Goal: Task Accomplishment & Management: Manage account settings

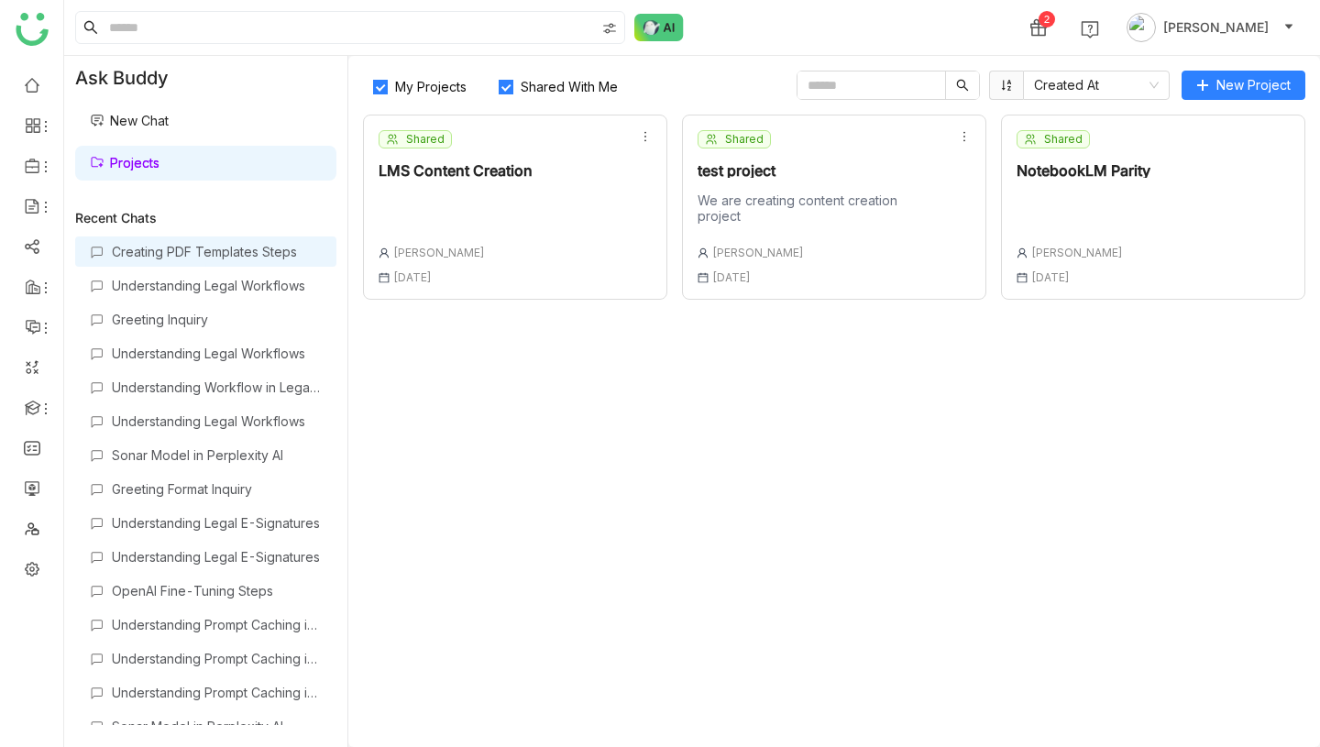
click at [241, 250] on div "Creating PDF Templates Steps" at bounding box center [217, 252] width 210 height 16
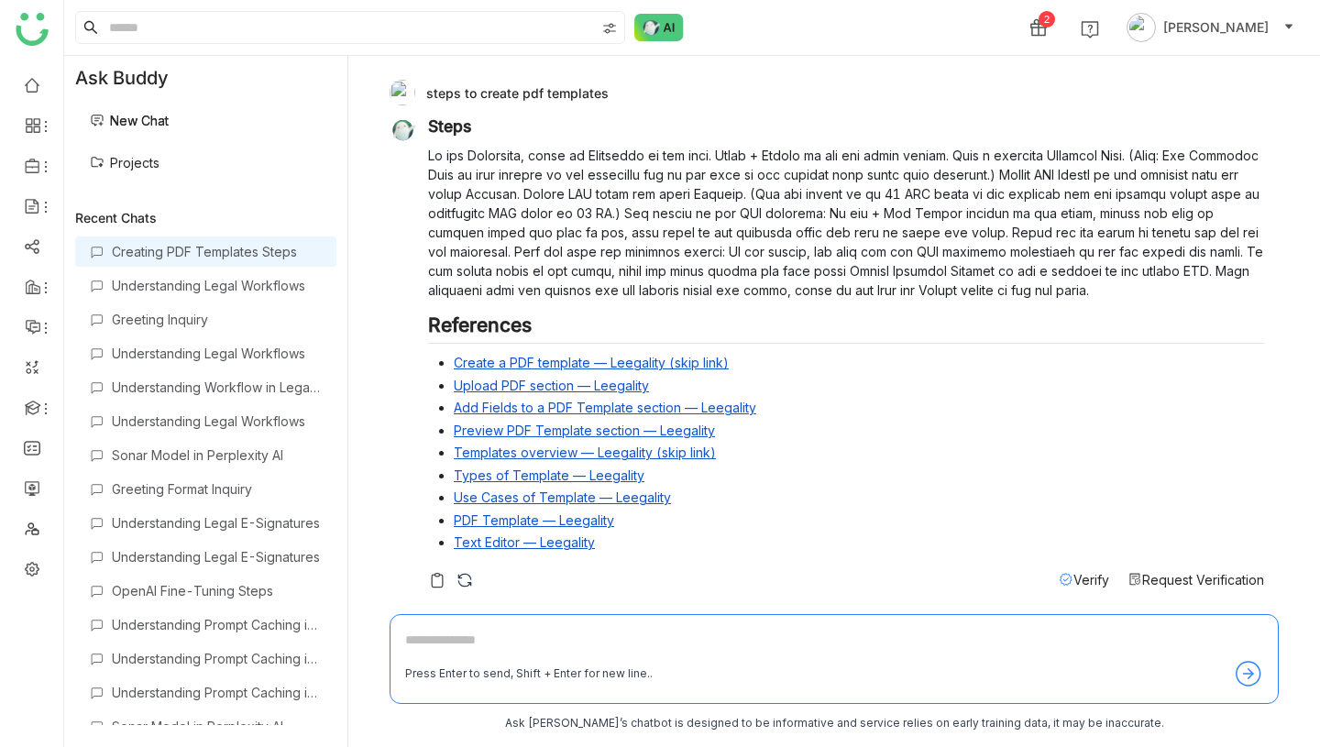
click at [160, 160] on link "Projects" at bounding box center [125, 163] width 70 height 16
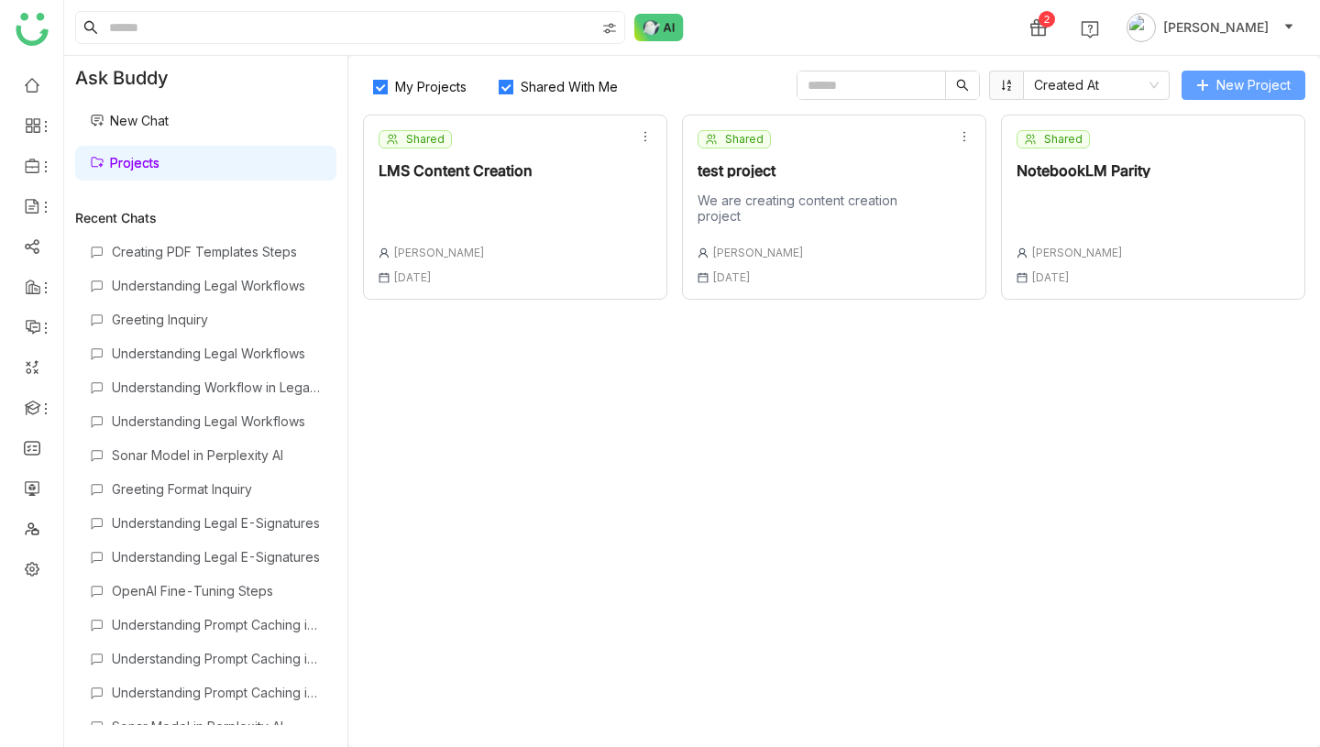
click at [1227, 89] on span "New Project" at bounding box center [1253, 85] width 74 height 20
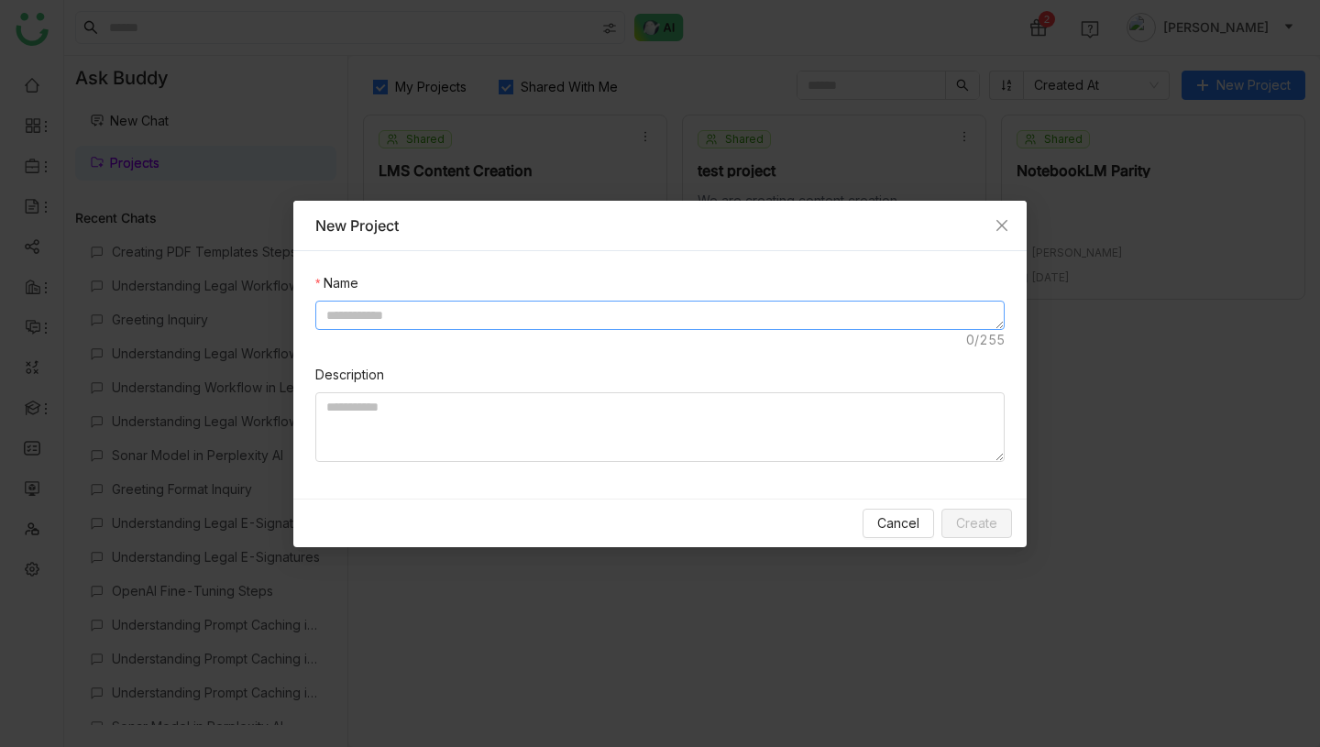
click at [498, 305] on textarea at bounding box center [659, 315] width 689 height 29
type textarea "********"
click at [976, 526] on span "Create" at bounding box center [976, 523] width 41 height 20
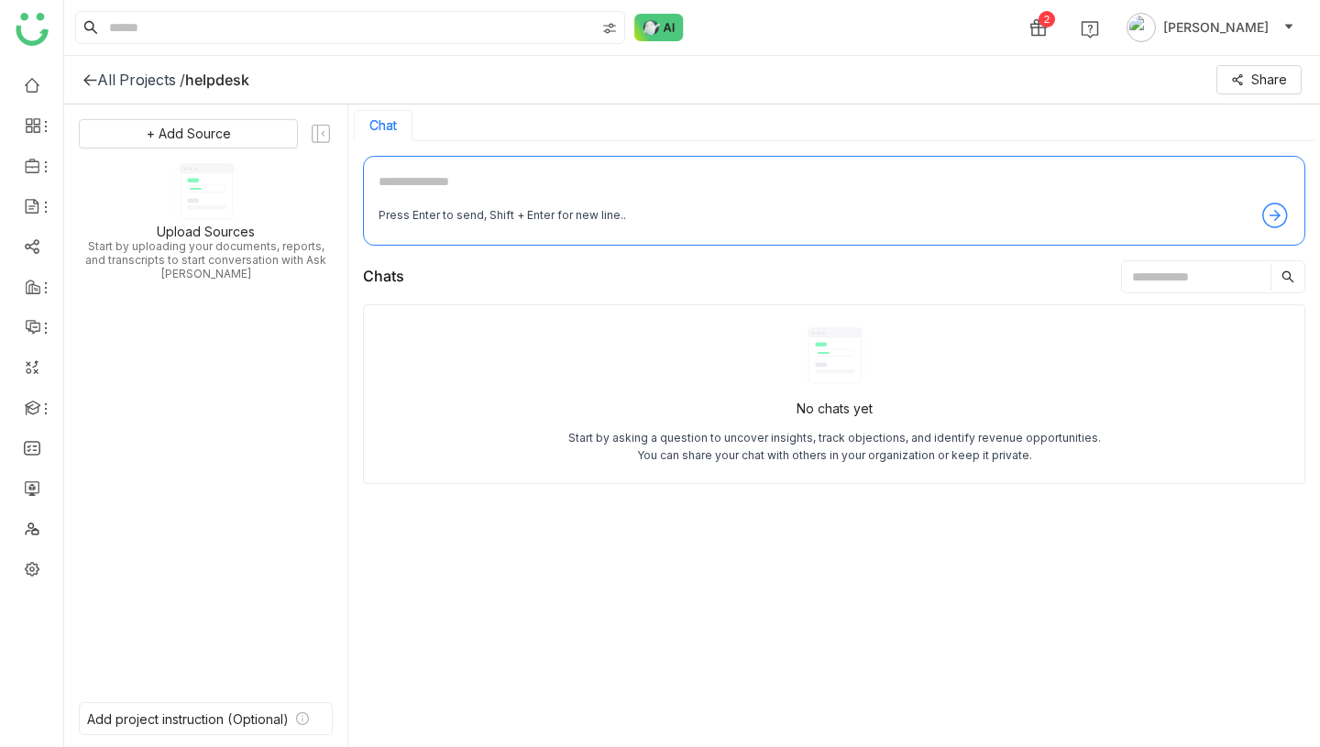
click at [155, 83] on div "All Projects /" at bounding box center [141, 80] width 88 height 18
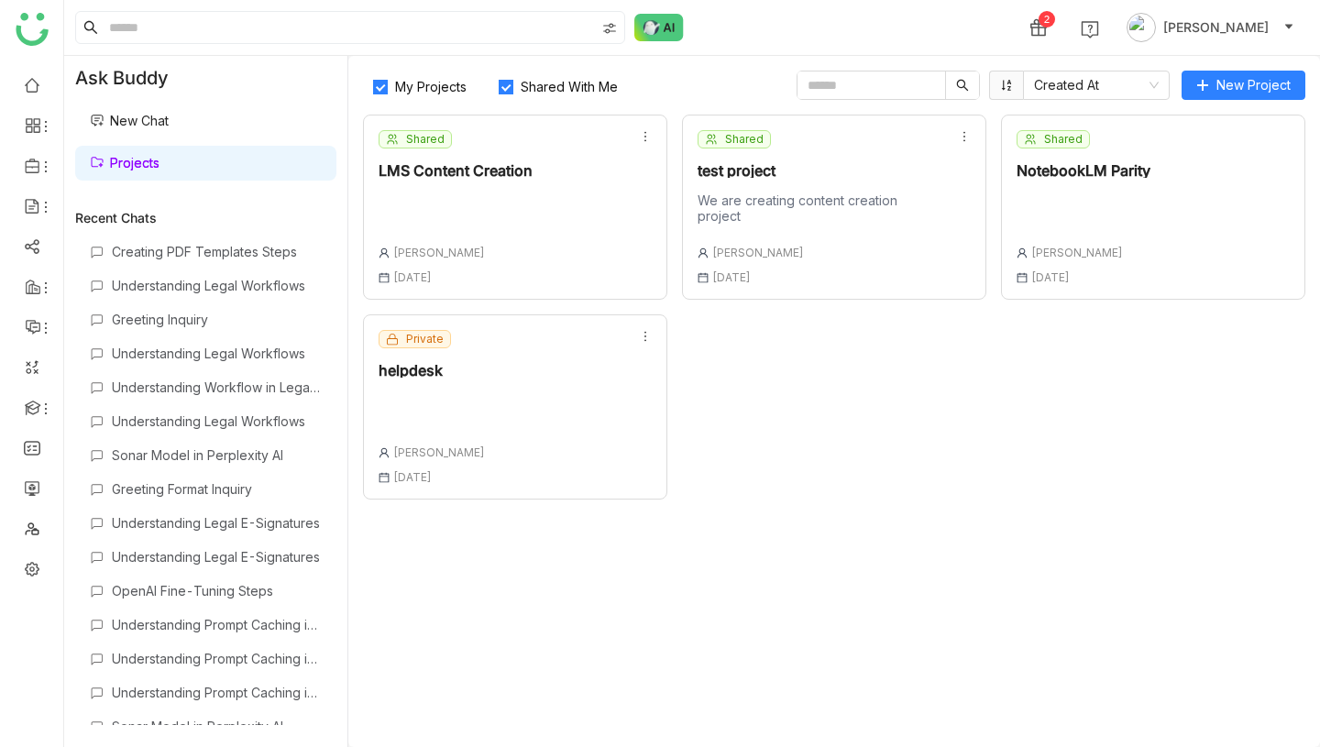
click at [505, 428] on div "Private helpdesk [PERSON_NAME] [DATE]" at bounding box center [515, 406] width 304 height 185
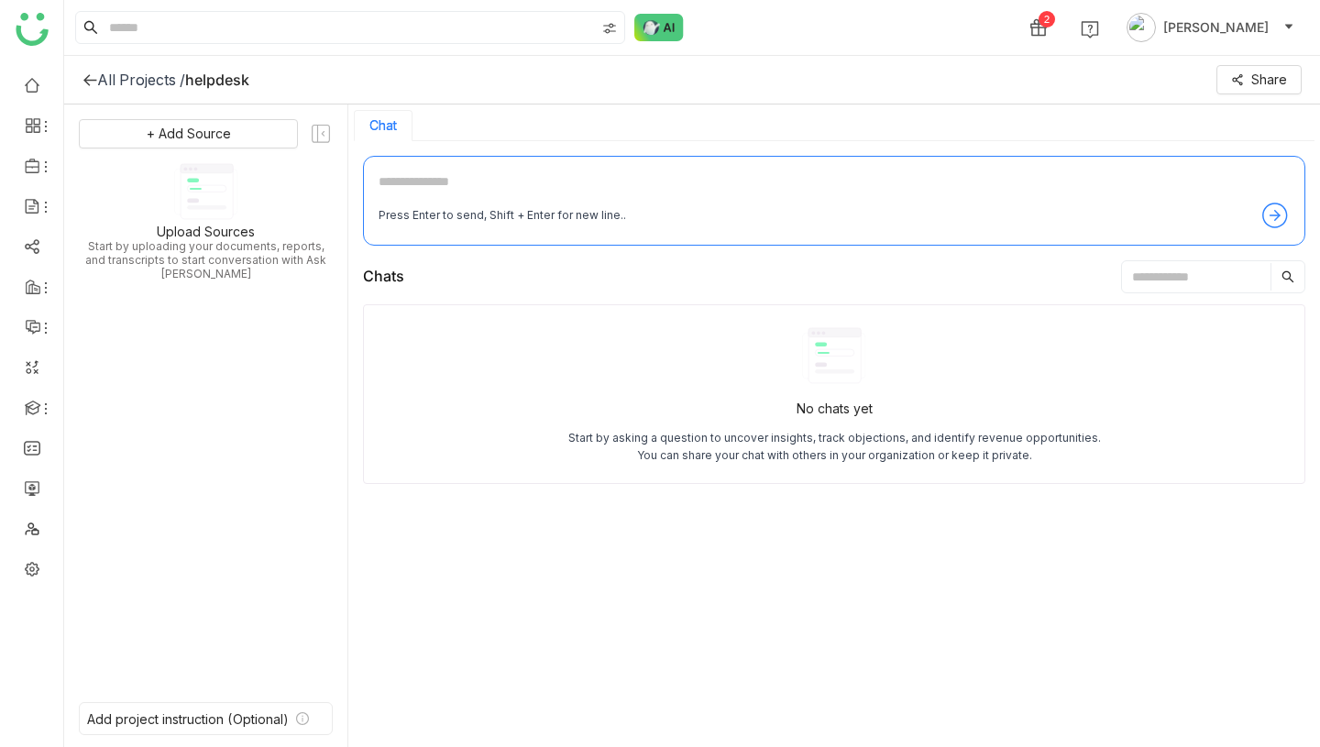
click at [148, 81] on div "All Projects /" at bounding box center [141, 80] width 88 height 18
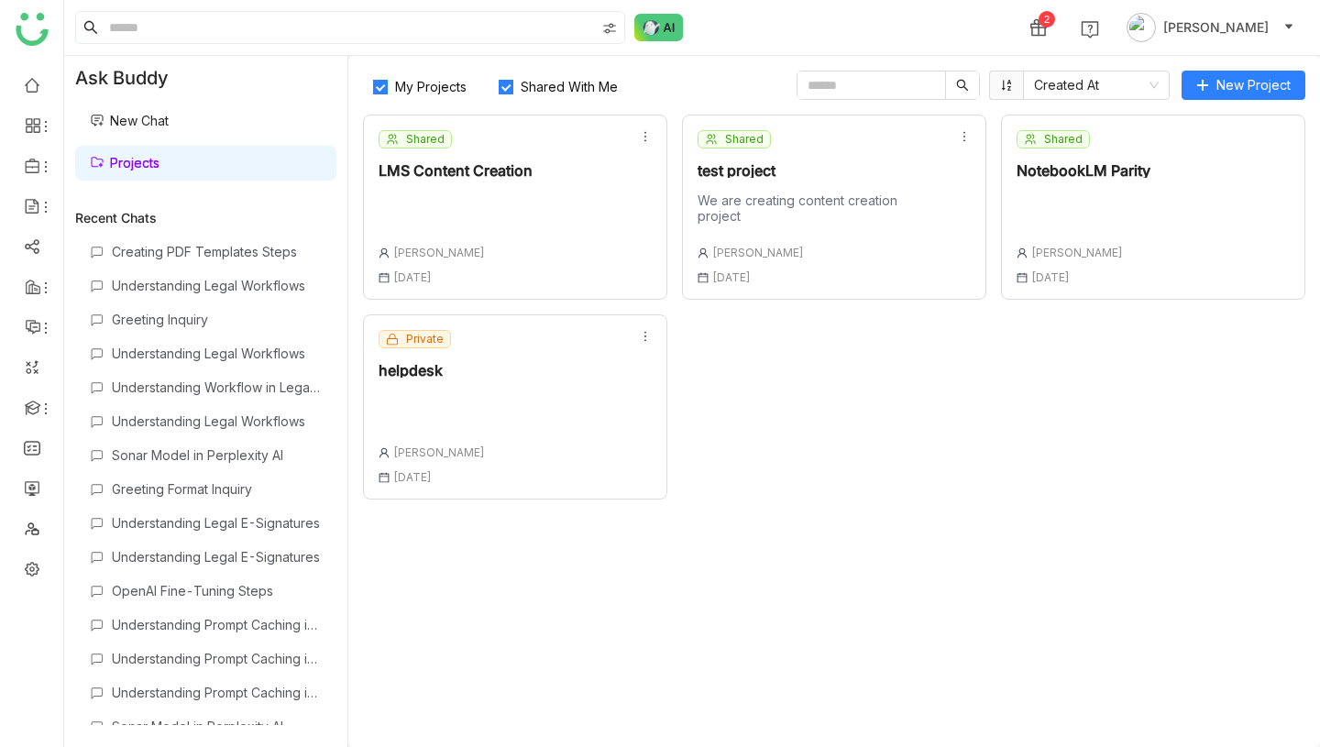
click at [488, 284] on div "Shared LMS Content Creation [PERSON_NAME] [DATE]" at bounding box center [515, 207] width 304 height 185
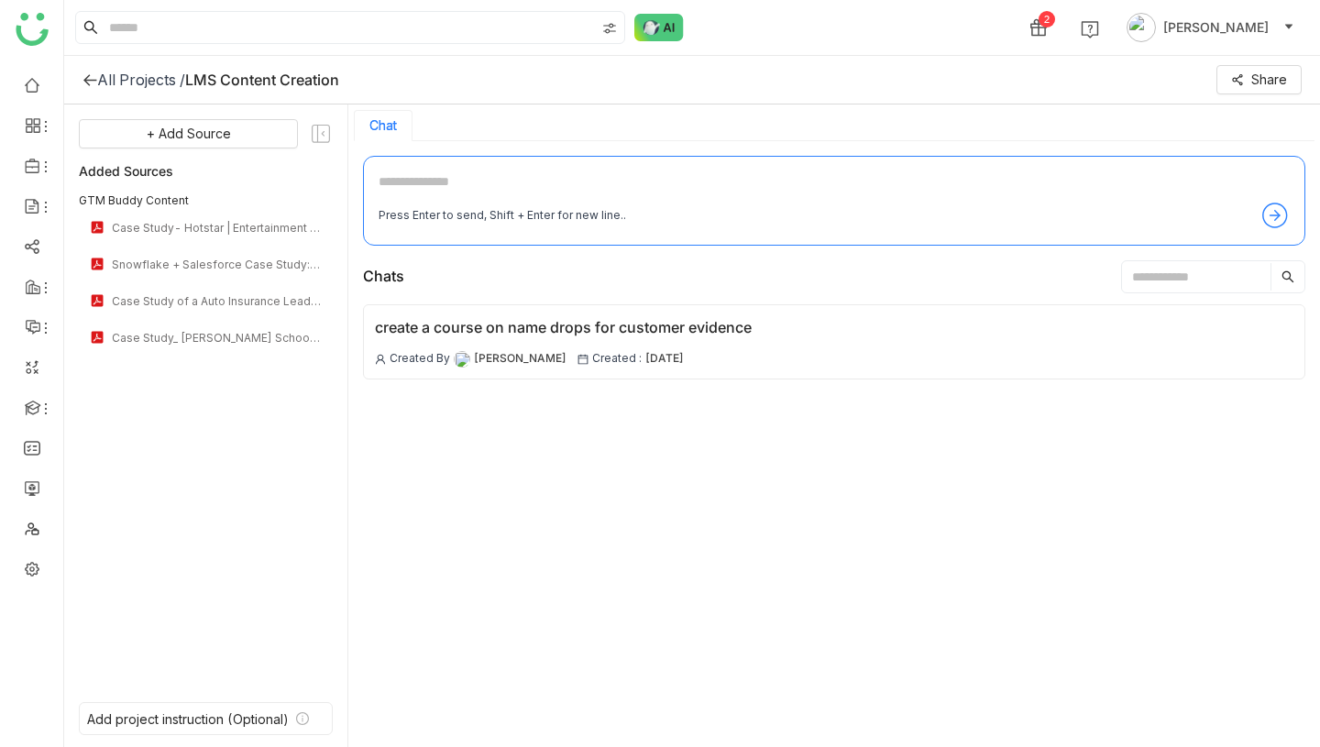
click at [118, 73] on div "All Projects /" at bounding box center [141, 80] width 88 height 18
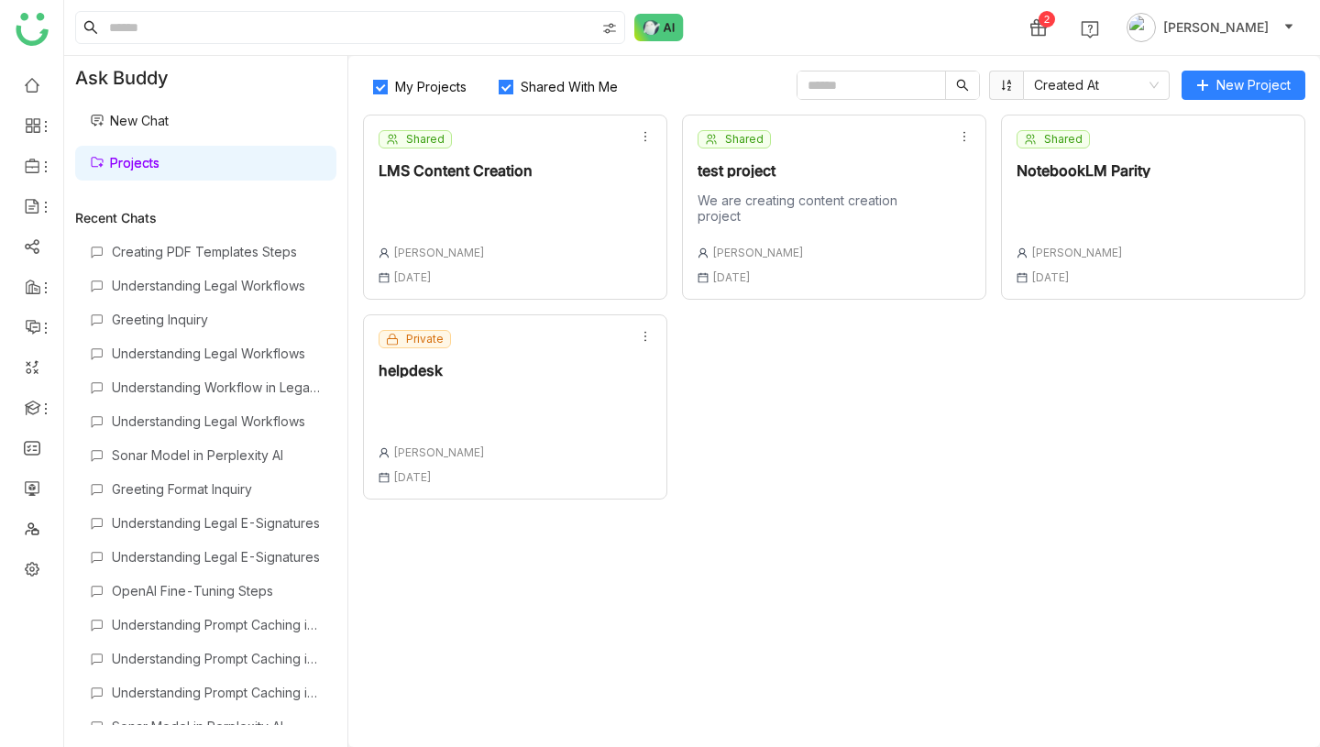
click at [649, 337] on icon at bounding box center [645, 336] width 13 height 13
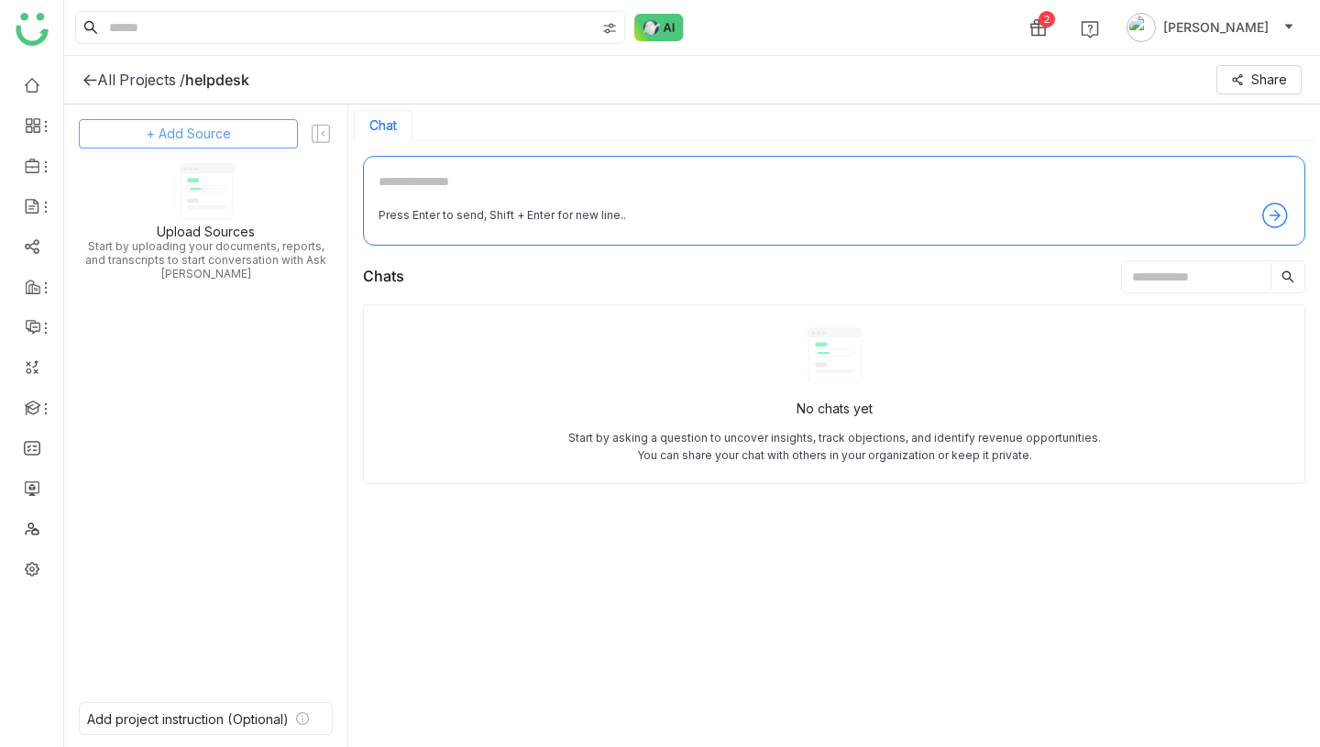
click at [225, 139] on span "+ Add Source" at bounding box center [189, 134] width 84 height 20
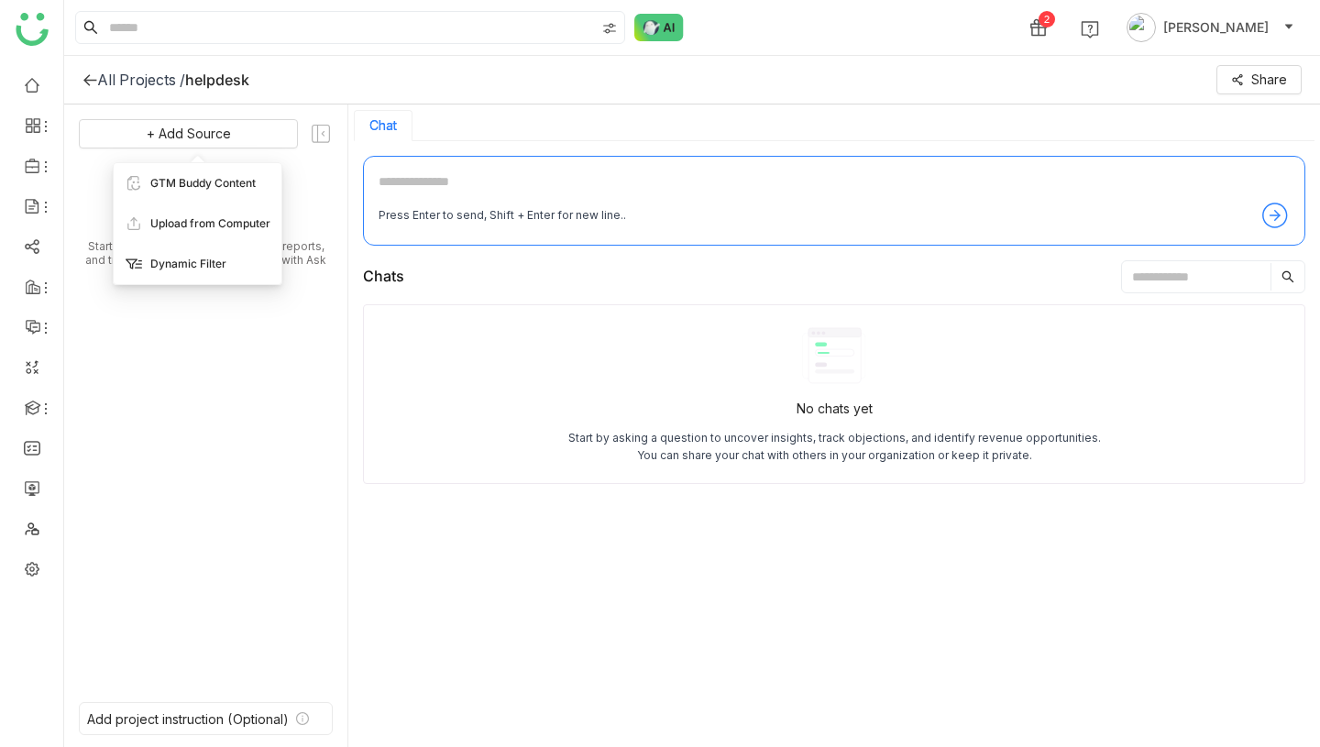
click at [213, 265] on span "Dynamic Filter" at bounding box center [188, 264] width 76 height 17
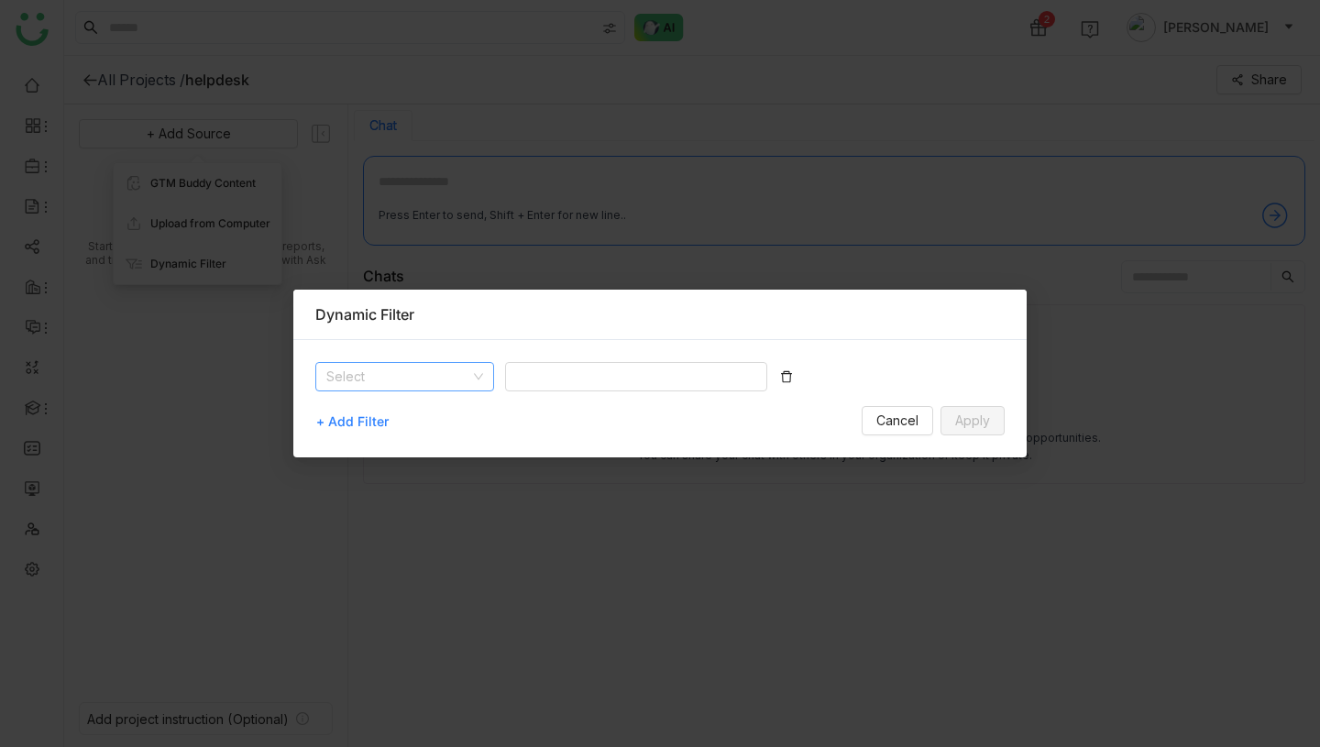
click at [458, 385] on input at bounding box center [398, 377] width 144 height 28
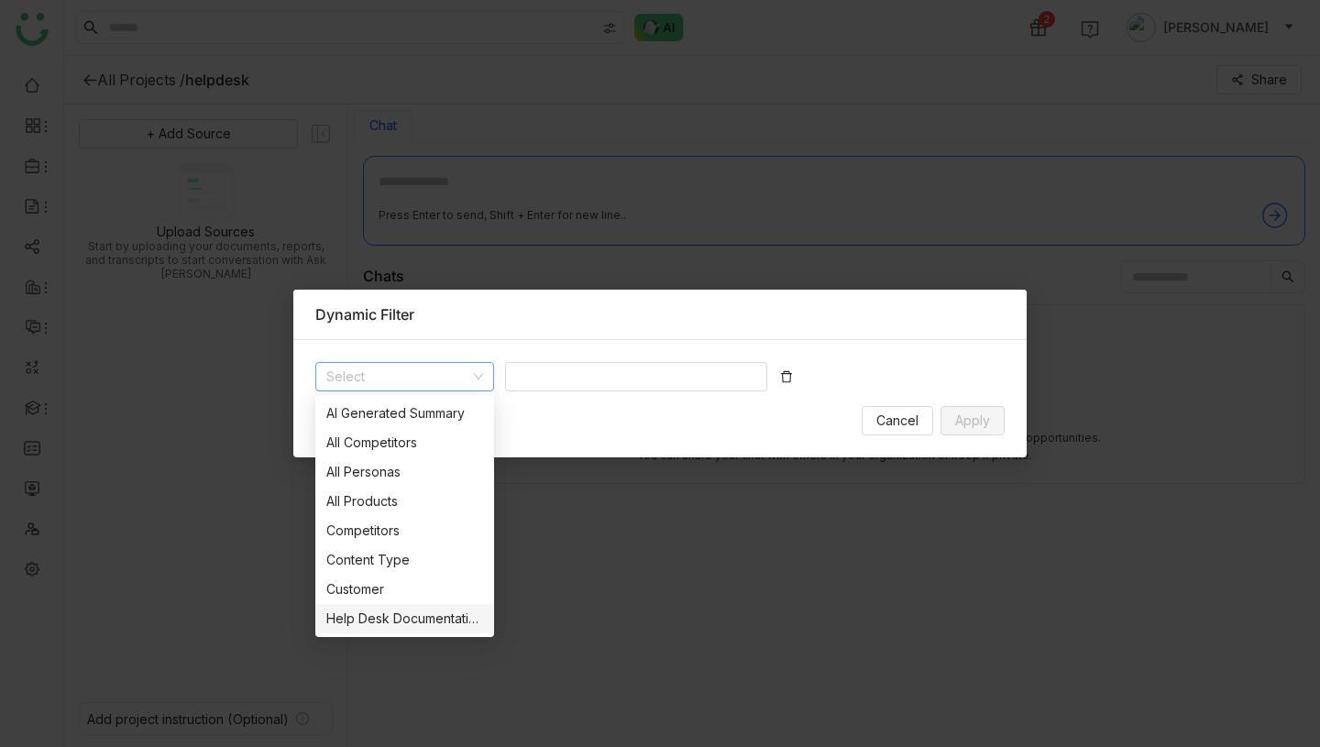
click at [434, 613] on div "Help Desk Documentation" at bounding box center [404, 619] width 157 height 20
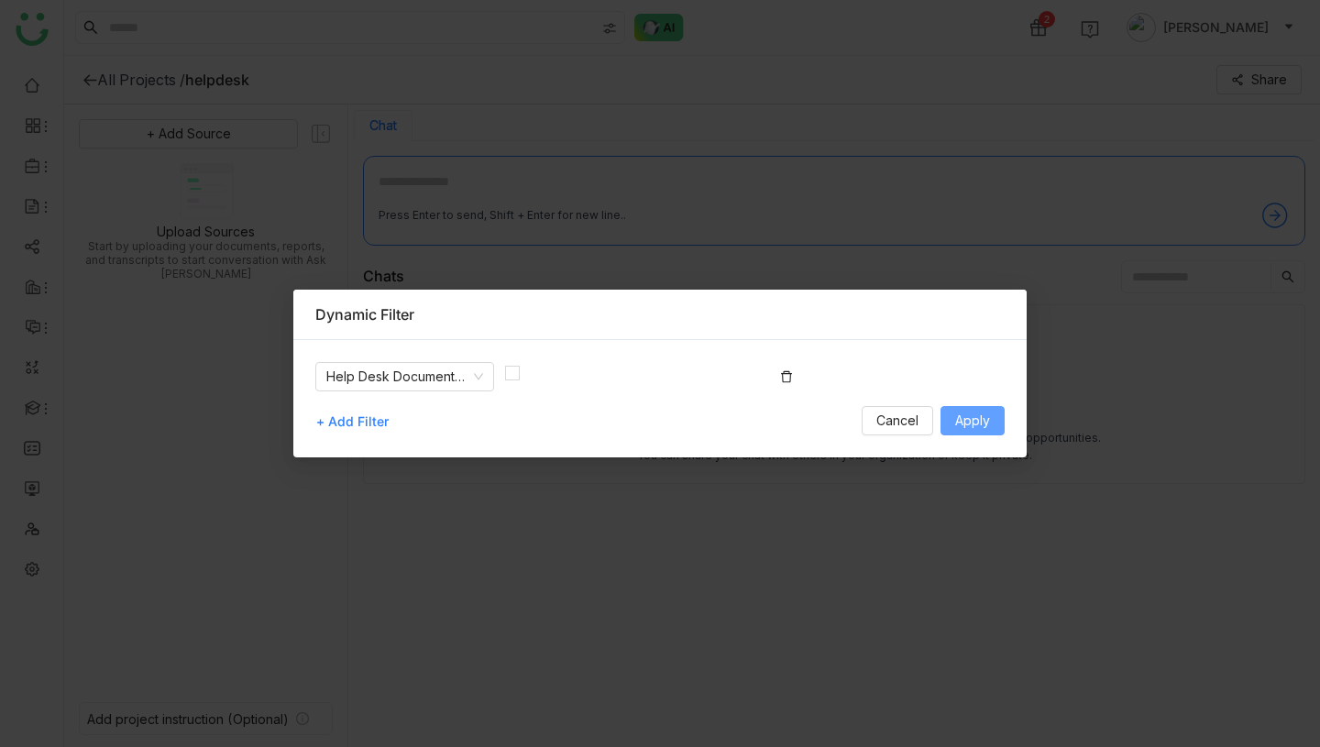
click at [979, 421] on span "Apply" at bounding box center [972, 421] width 35 height 20
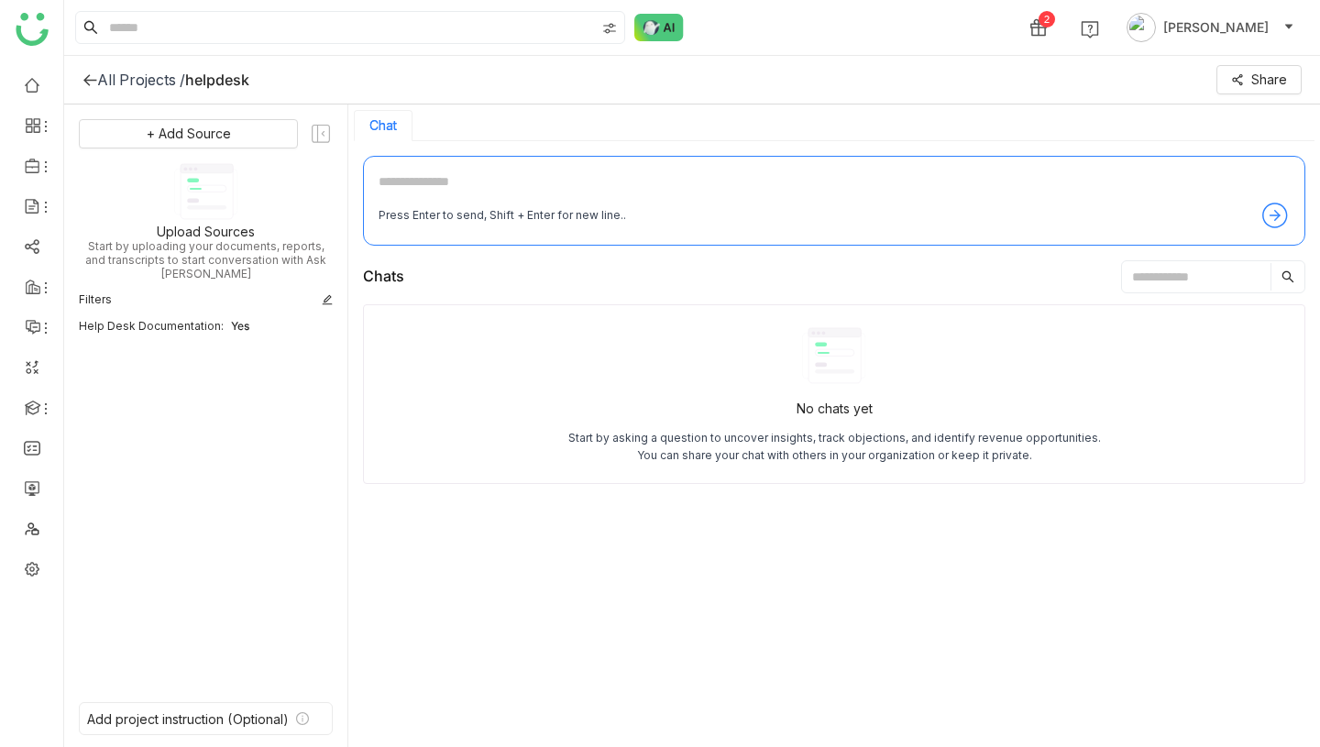
click at [490, 193] on textarea at bounding box center [834, 185] width 911 height 29
type textarea "**********"
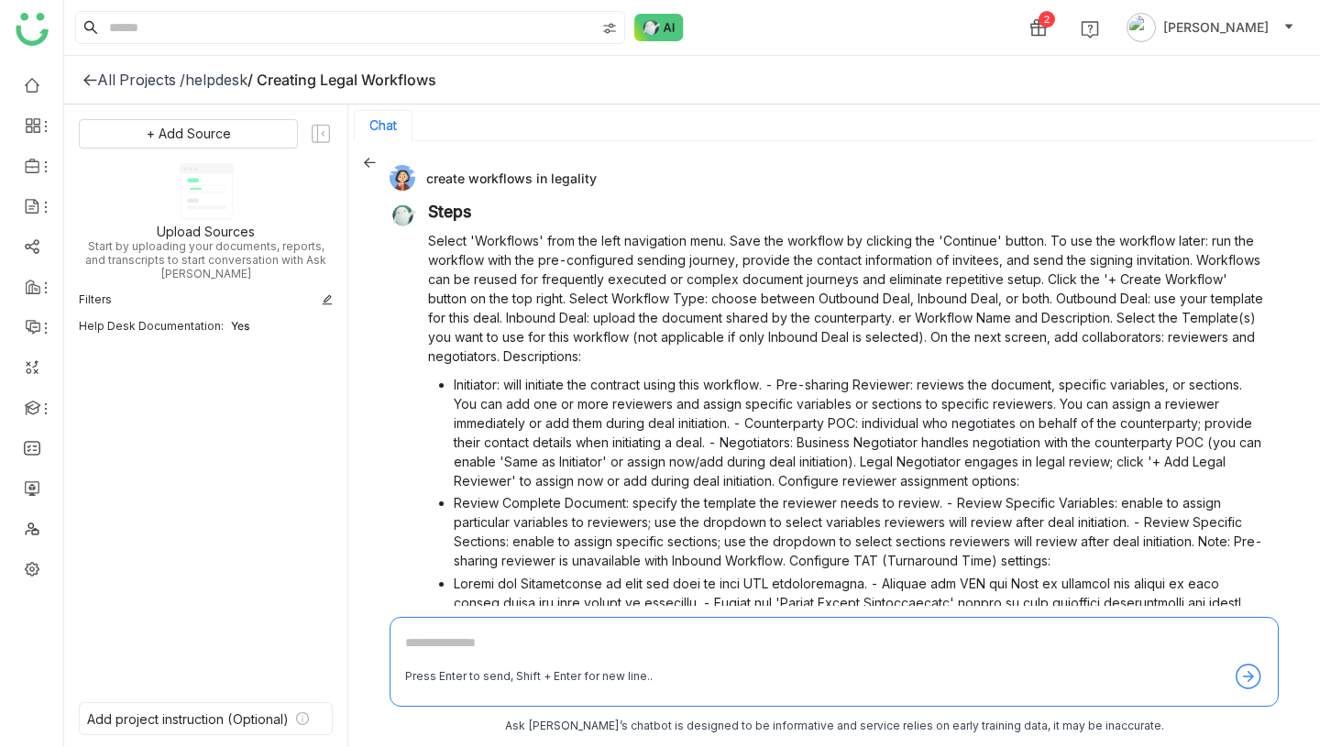
click at [223, 85] on div "helpdesk" at bounding box center [216, 80] width 62 height 18
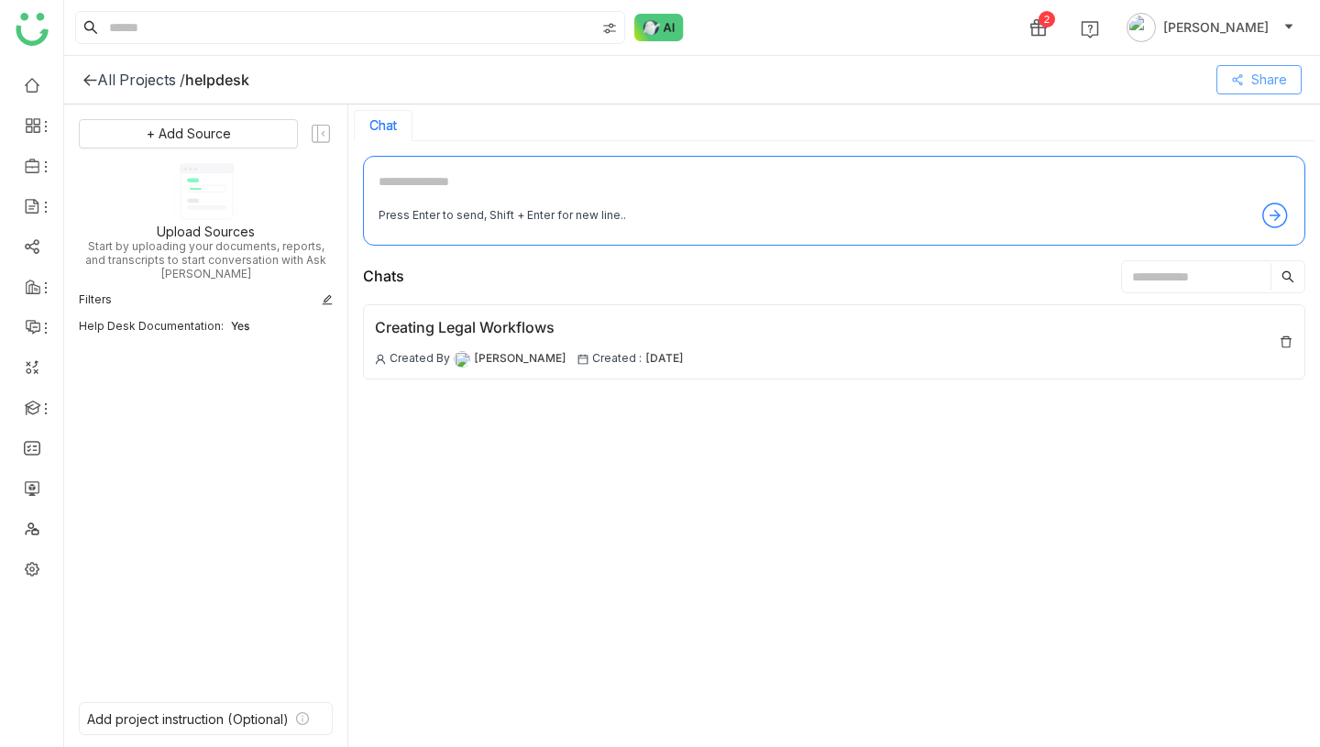
click at [1281, 83] on span "Share" at bounding box center [1269, 80] width 36 height 20
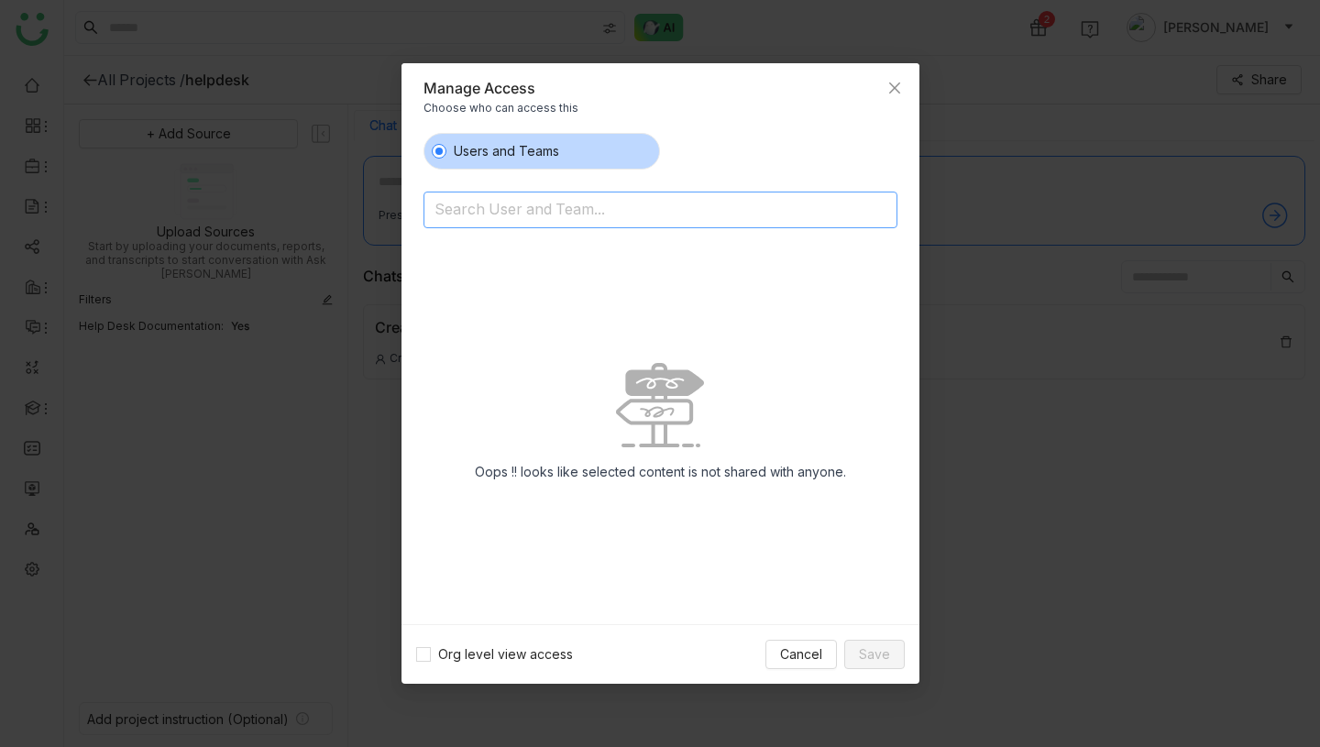
click at [627, 211] on input at bounding box center [614, 211] width 358 height 29
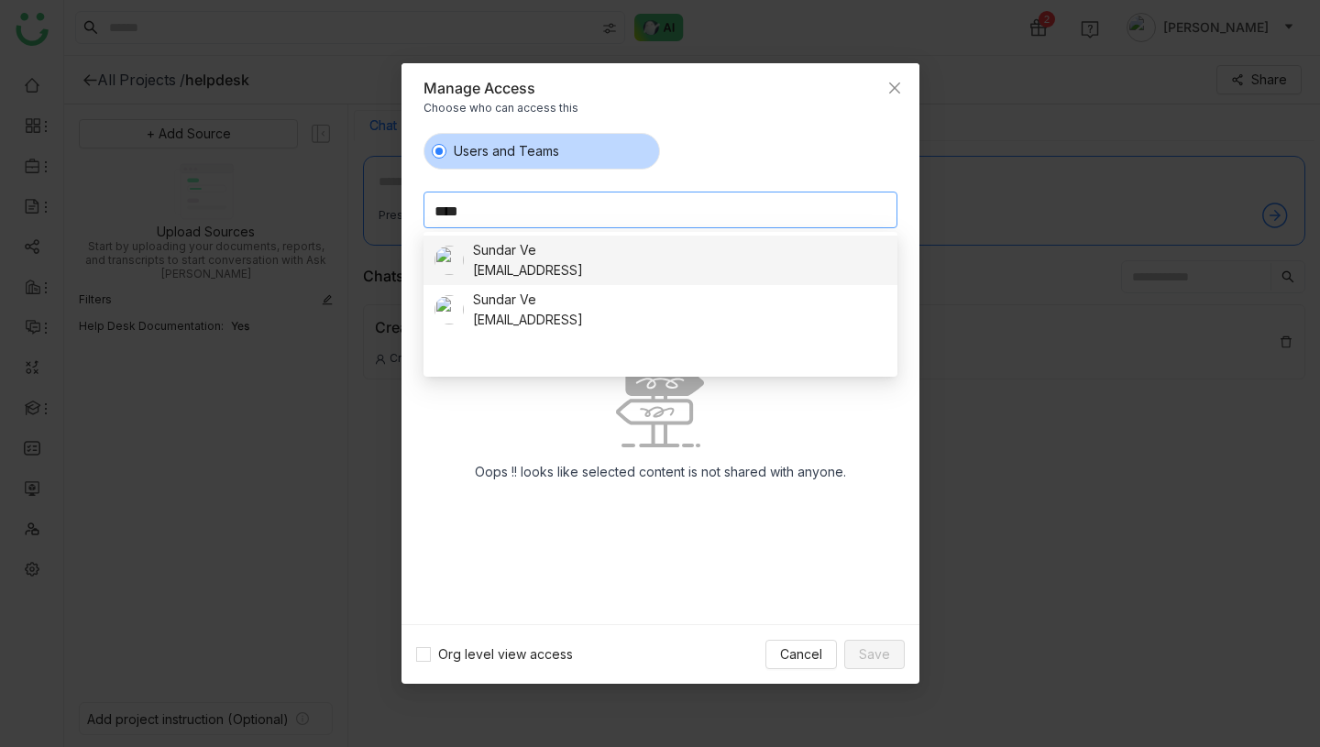
type input "****"
click at [647, 260] on div "Sundar Ve [EMAIL_ADDRESS]" at bounding box center [661, 260] width 452 height 40
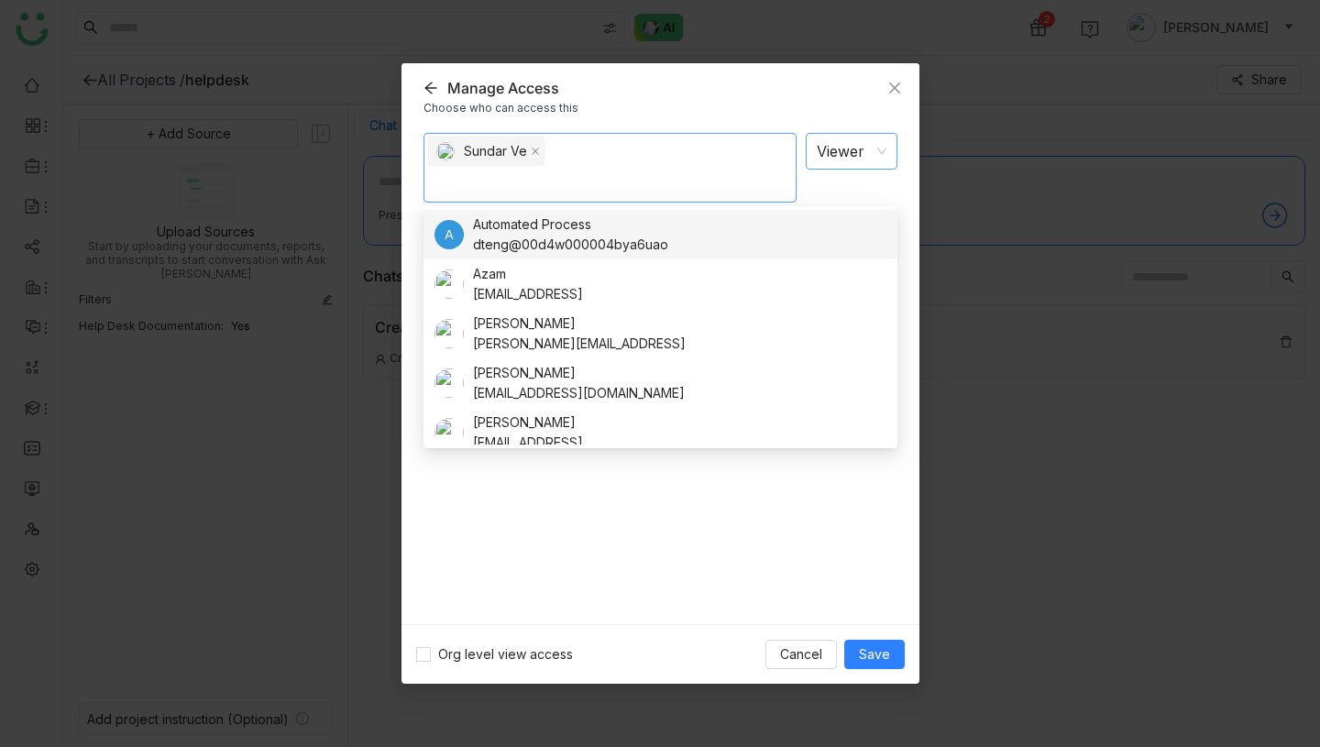
click at [862, 160] on nz-select-item "Viewer" at bounding box center [852, 151] width 70 height 35
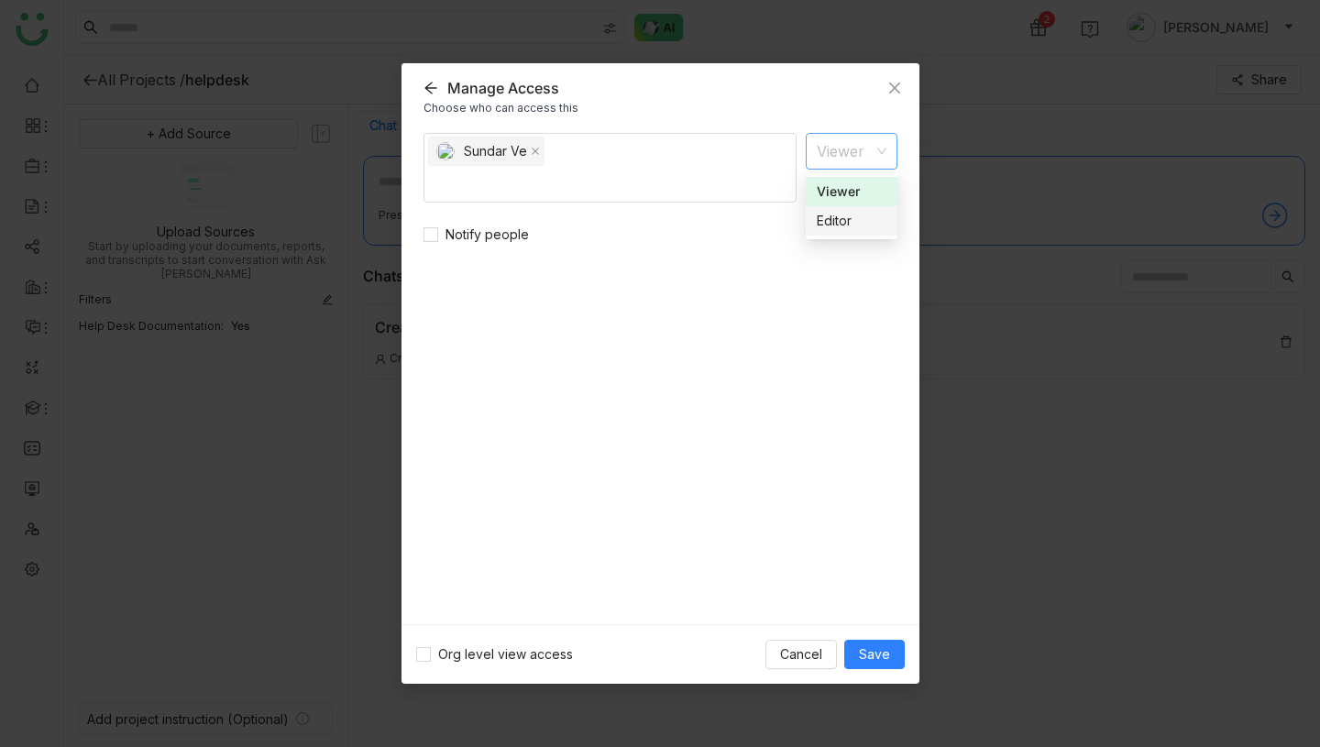
click at [864, 219] on div "Editor" at bounding box center [852, 221] width 70 height 20
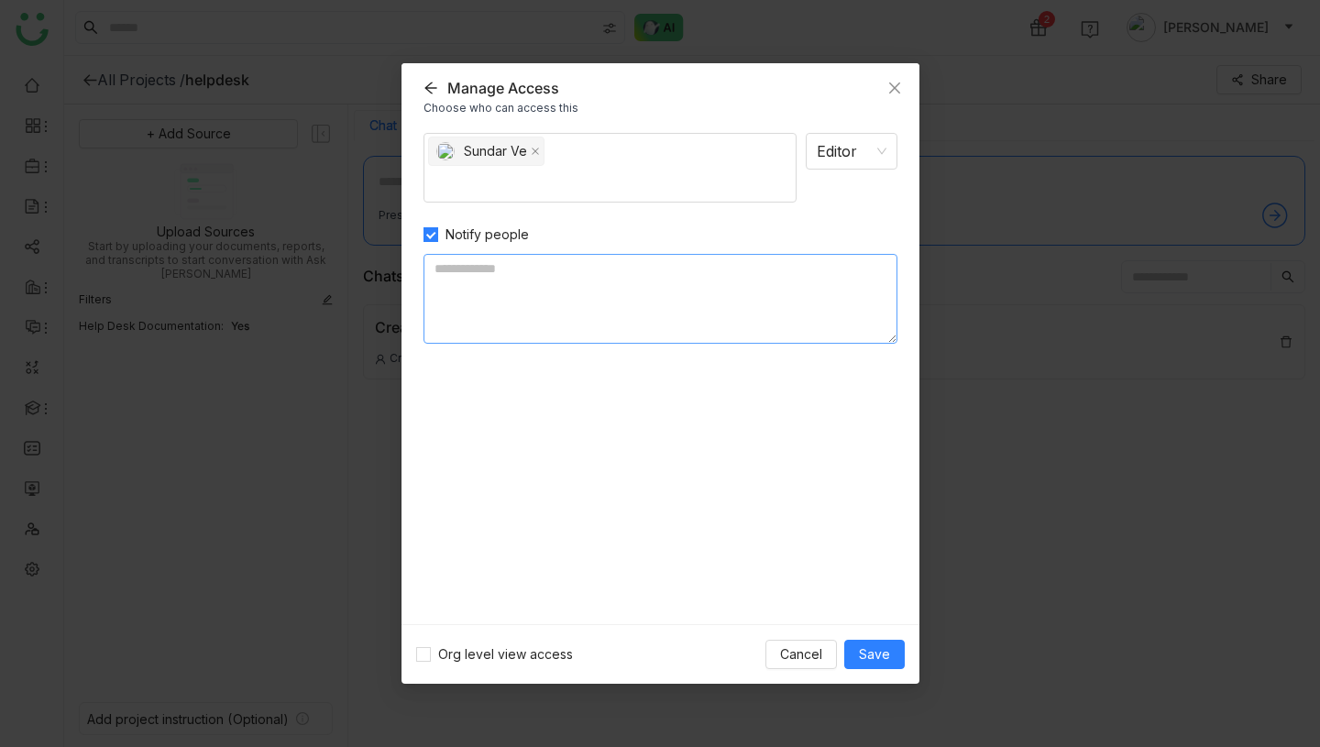
click at [622, 301] on textarea at bounding box center [661, 299] width 474 height 90
type textarea "**********"
click at [878, 658] on span "Save" at bounding box center [874, 654] width 31 height 20
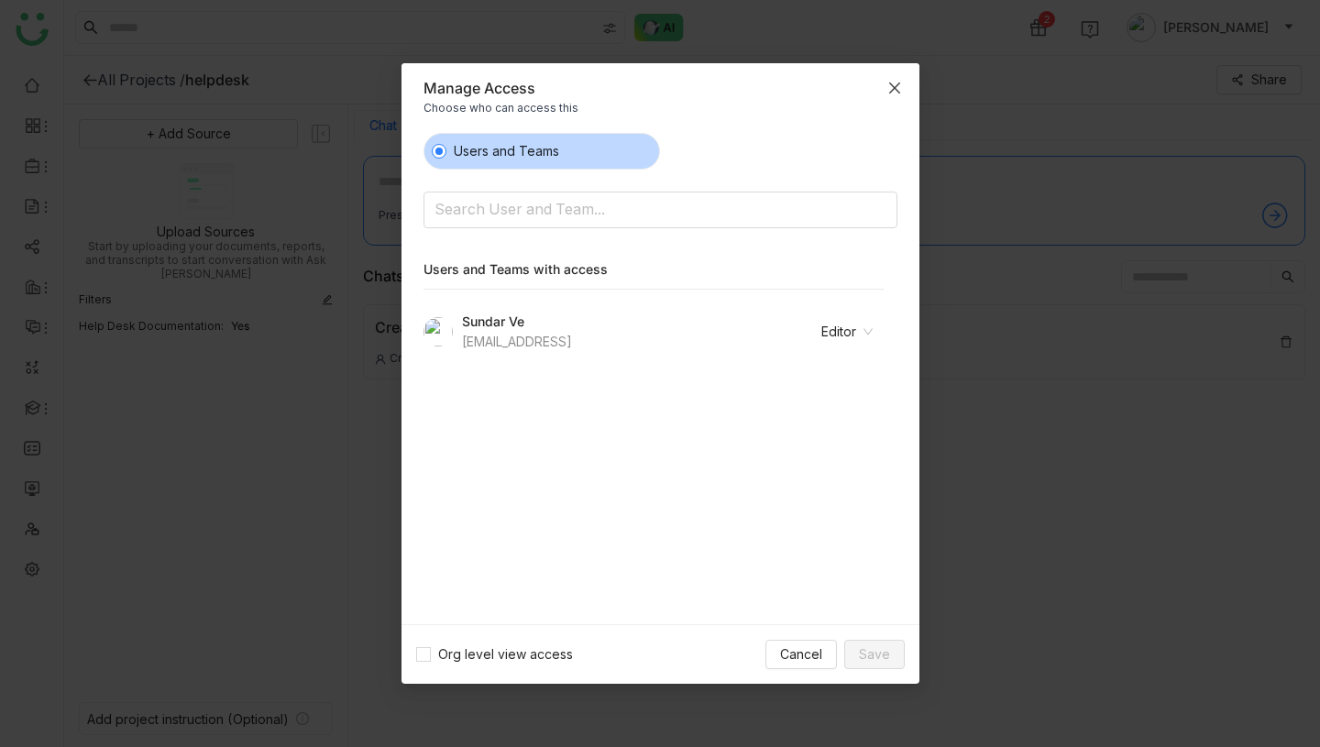
click at [898, 91] on icon "Close" at bounding box center [894, 88] width 15 height 15
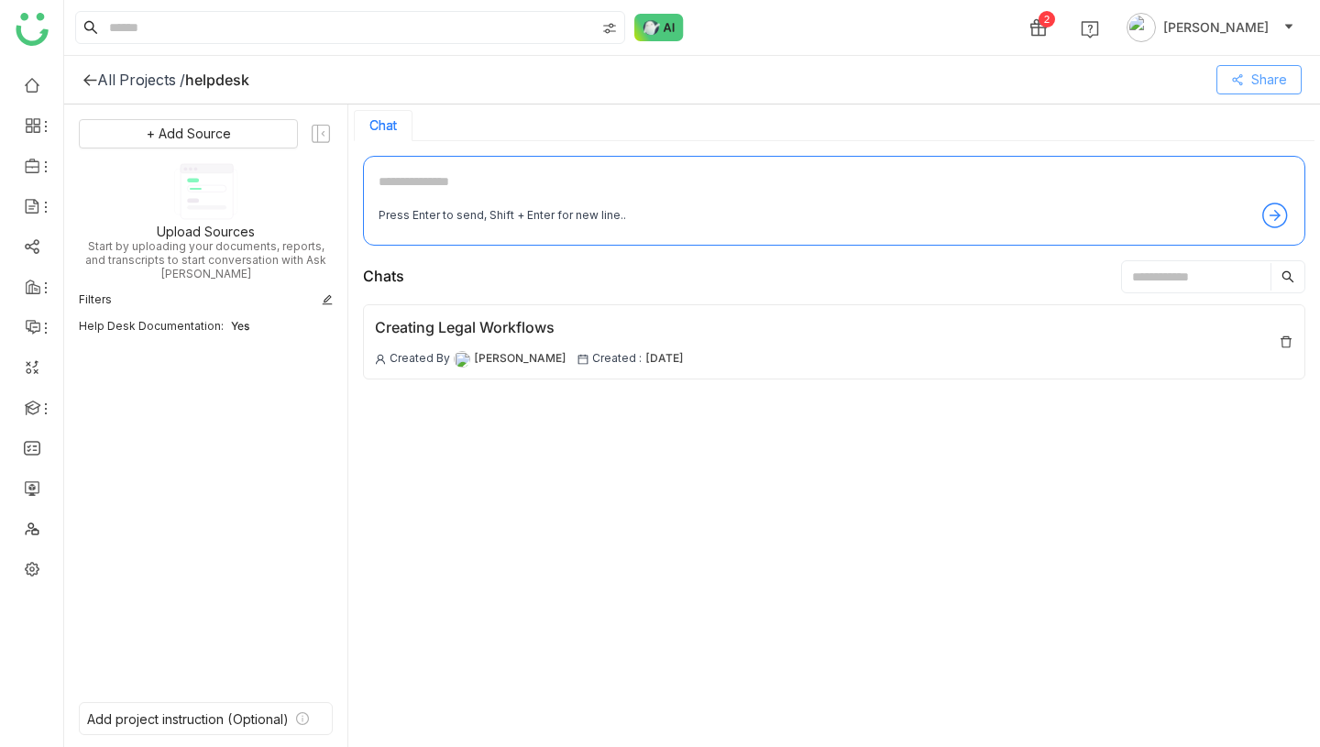
click at [1290, 83] on button "Share" at bounding box center [1258, 79] width 85 height 29
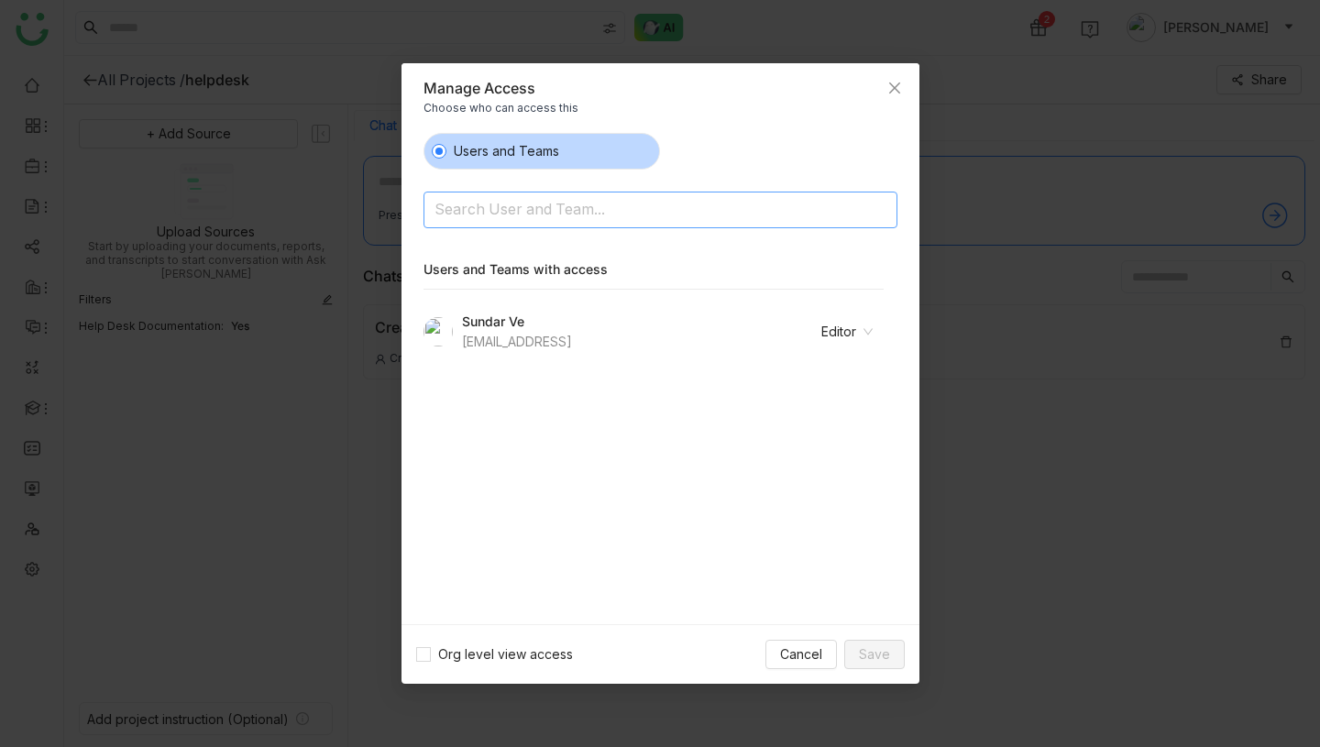
click at [642, 206] on input at bounding box center [614, 211] width 358 height 29
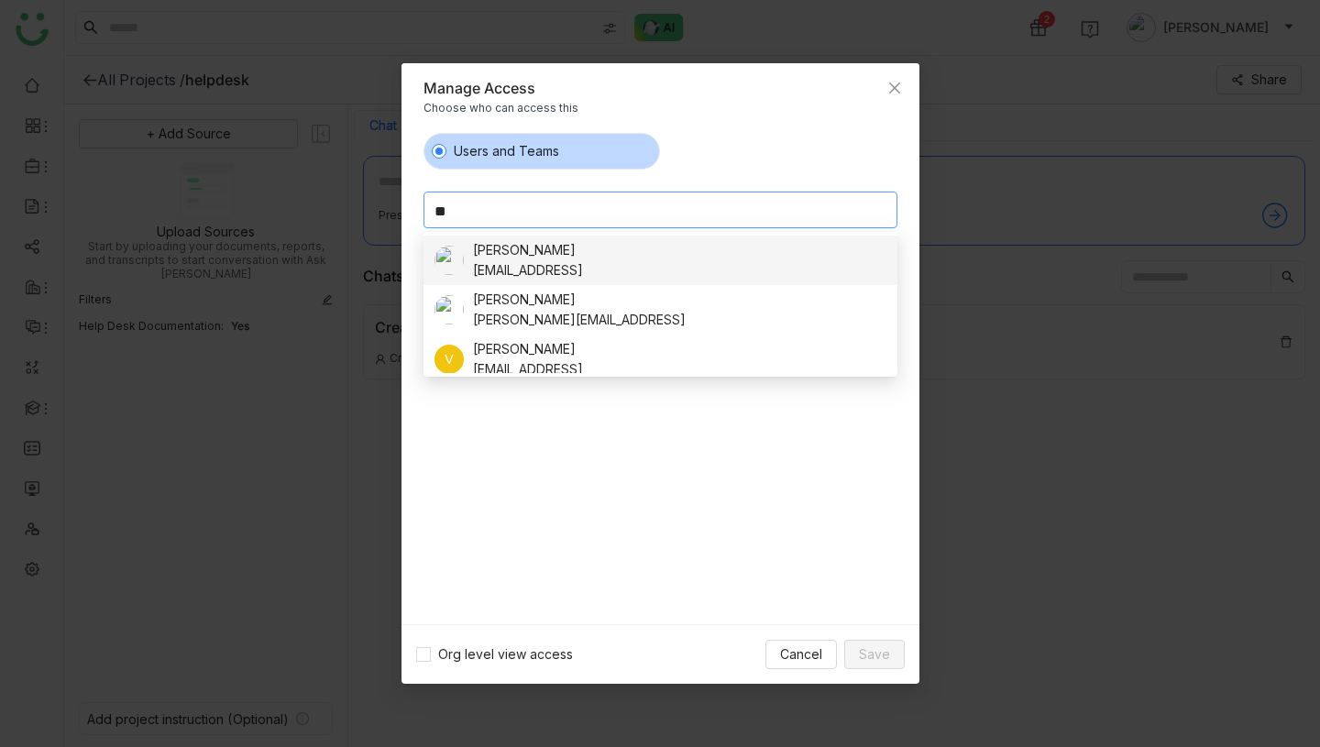
type input "*"
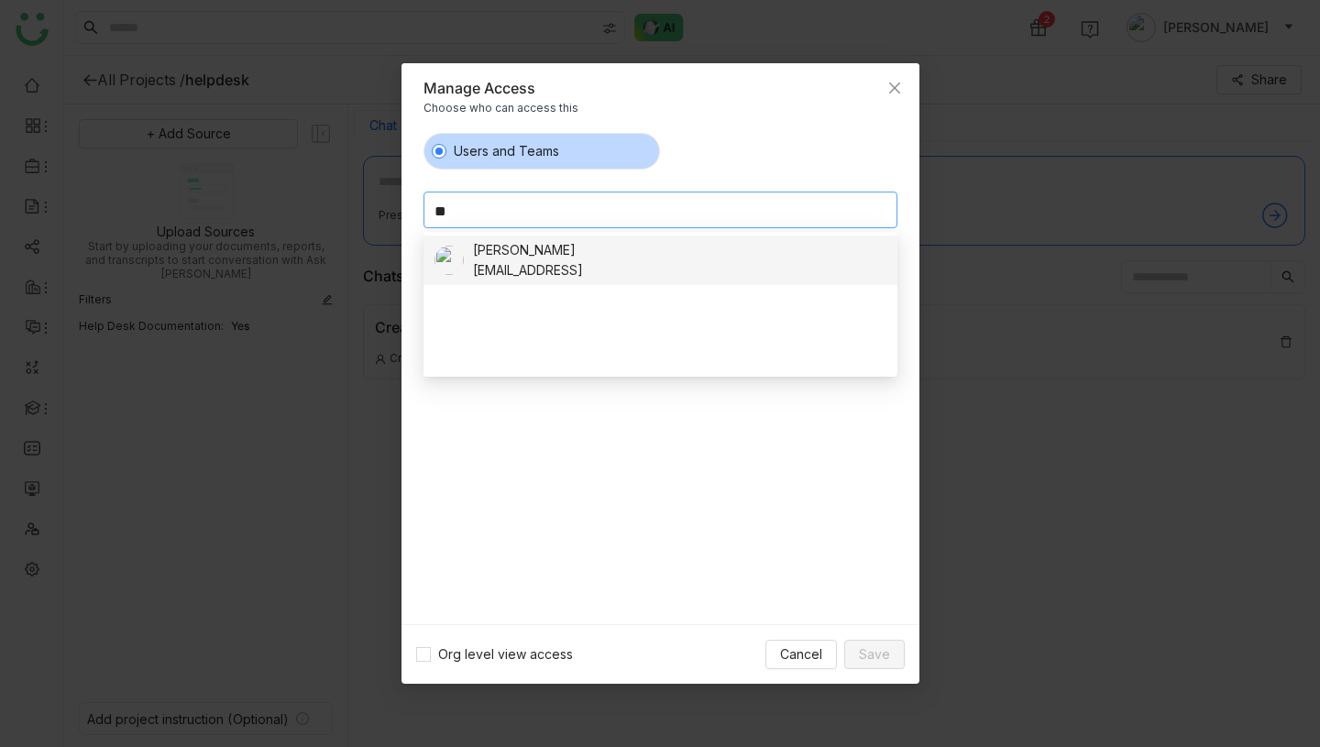
type input "*"
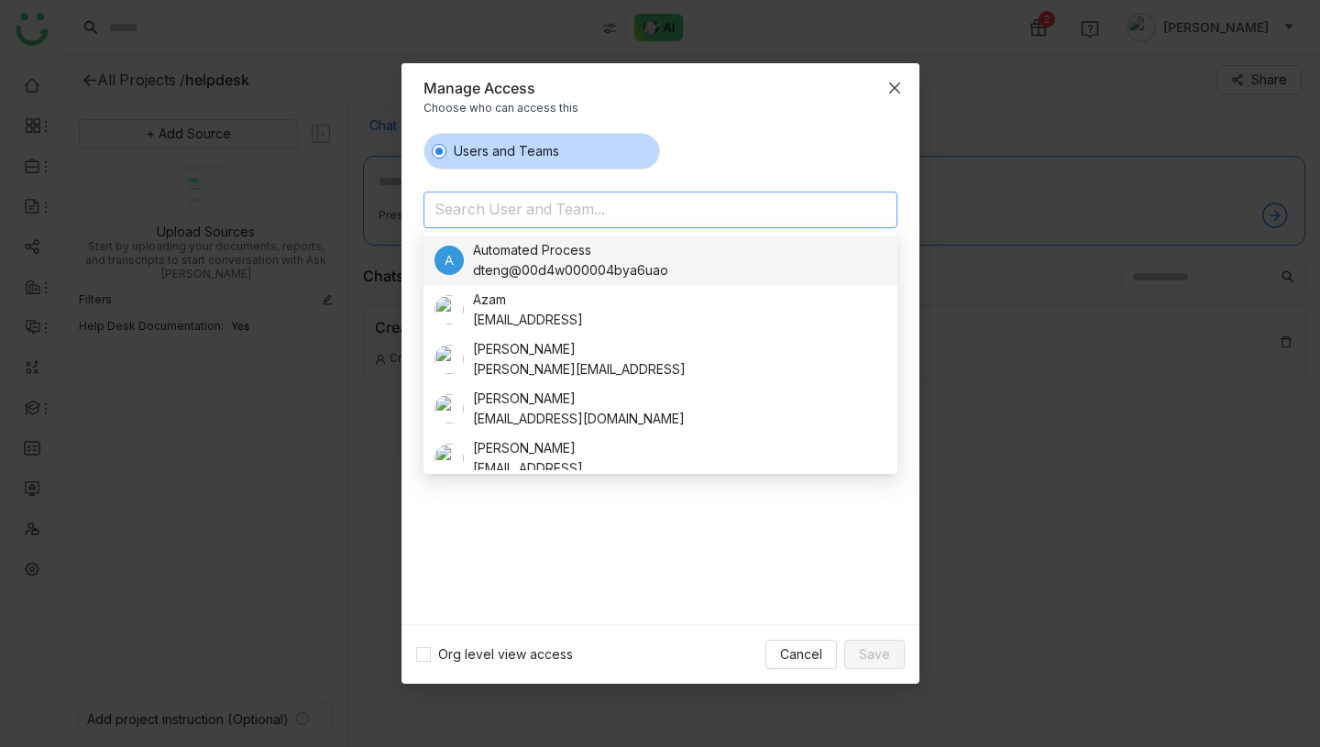
click at [893, 78] on span "Close" at bounding box center [895, 88] width 50 height 50
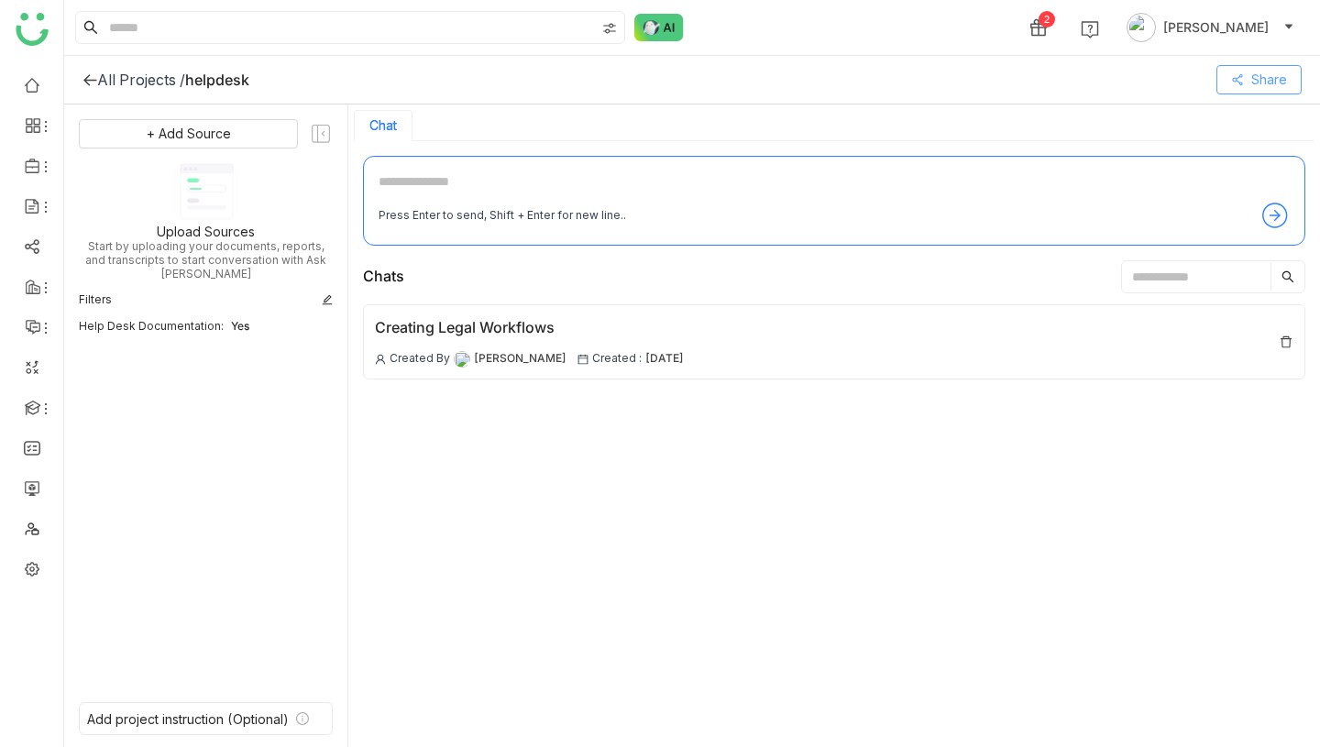
click at [1245, 82] on button "Share" at bounding box center [1258, 79] width 85 height 29
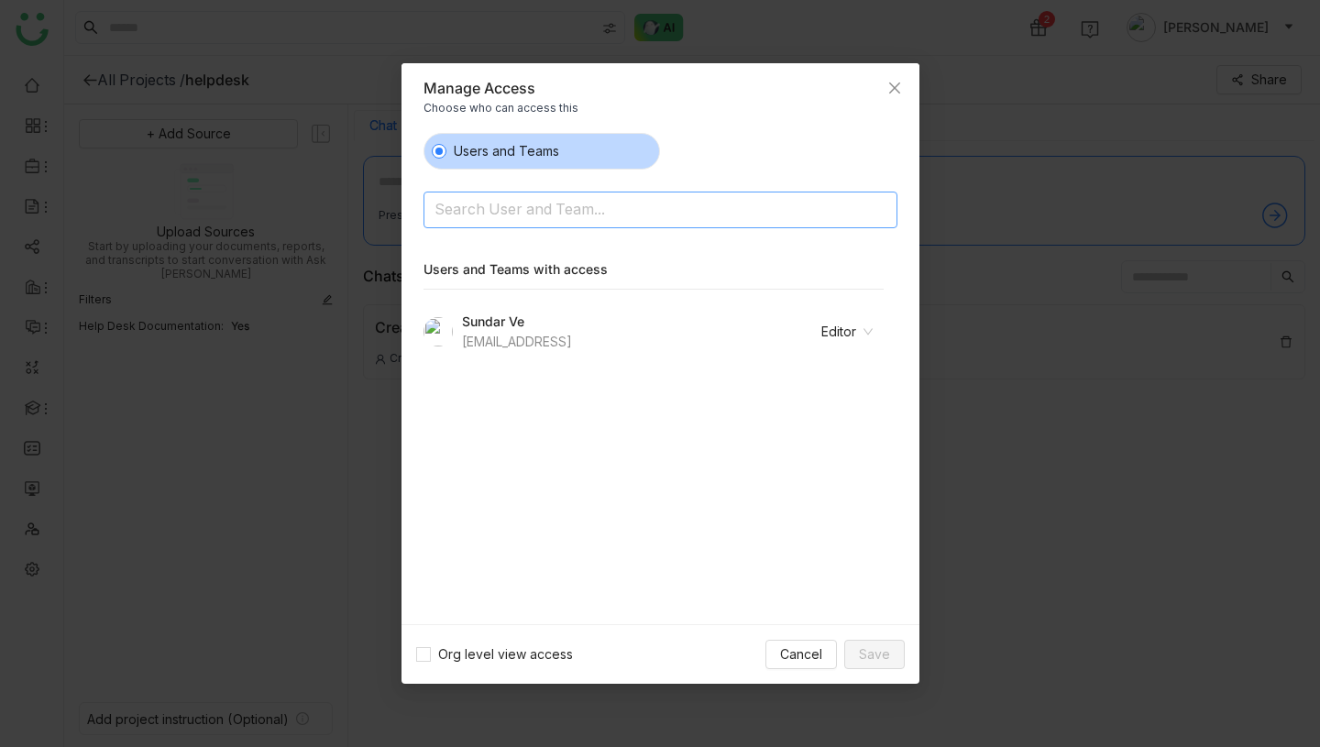
click at [607, 206] on input at bounding box center [614, 211] width 358 height 29
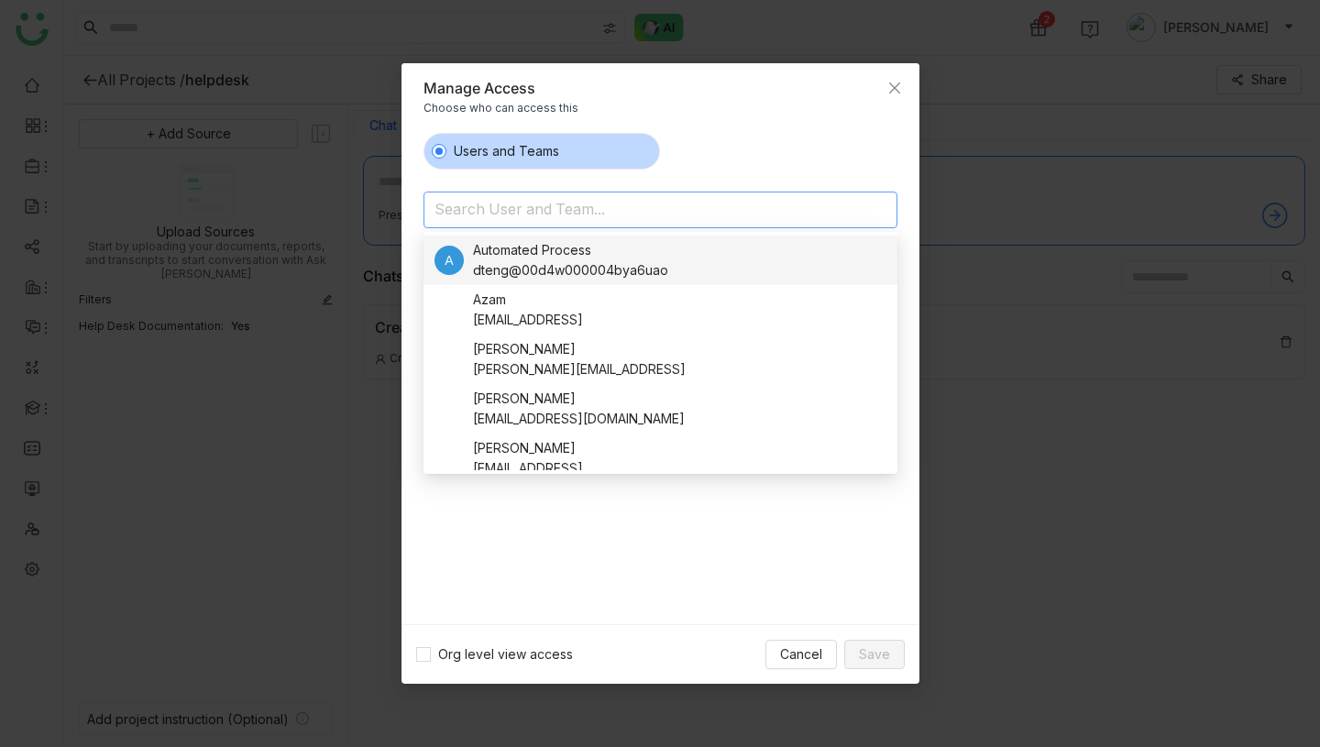
paste input "**********"
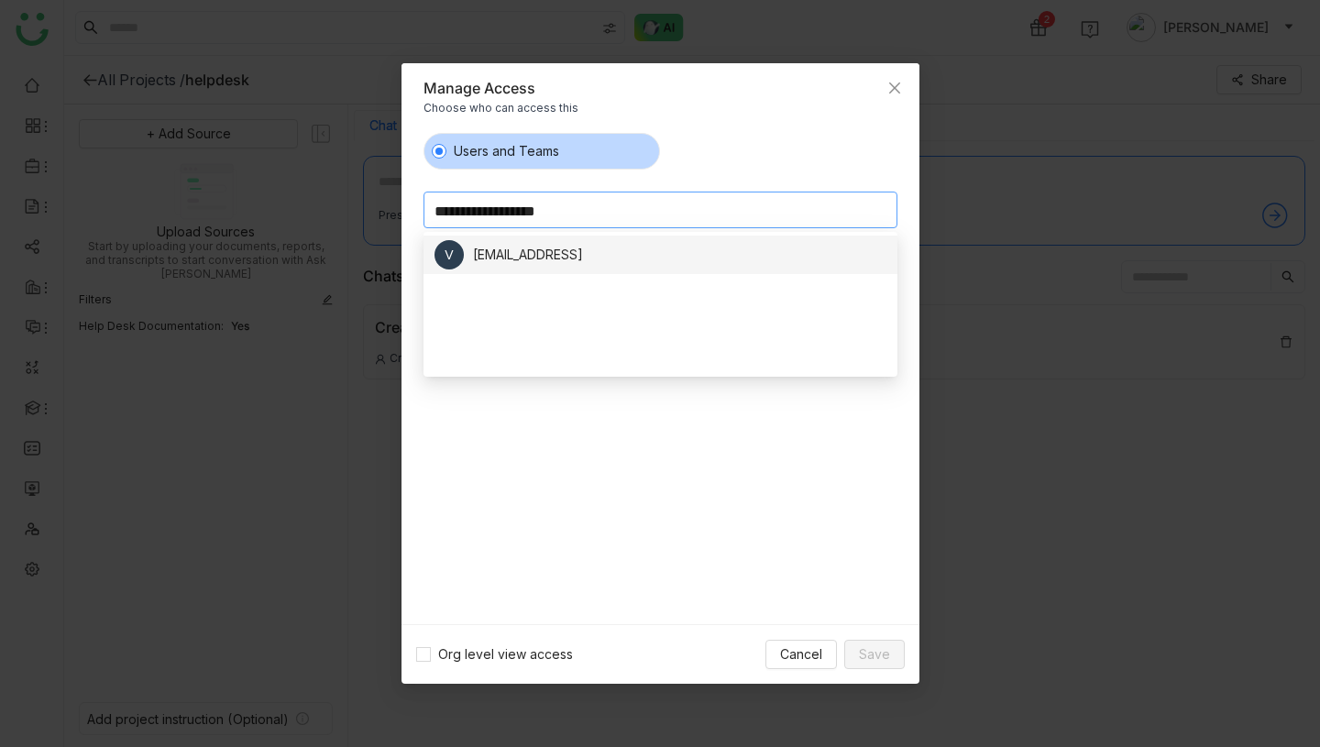
type input "**********"
click at [583, 263] on div "[EMAIL_ADDRESS]" at bounding box center [528, 255] width 110 height 20
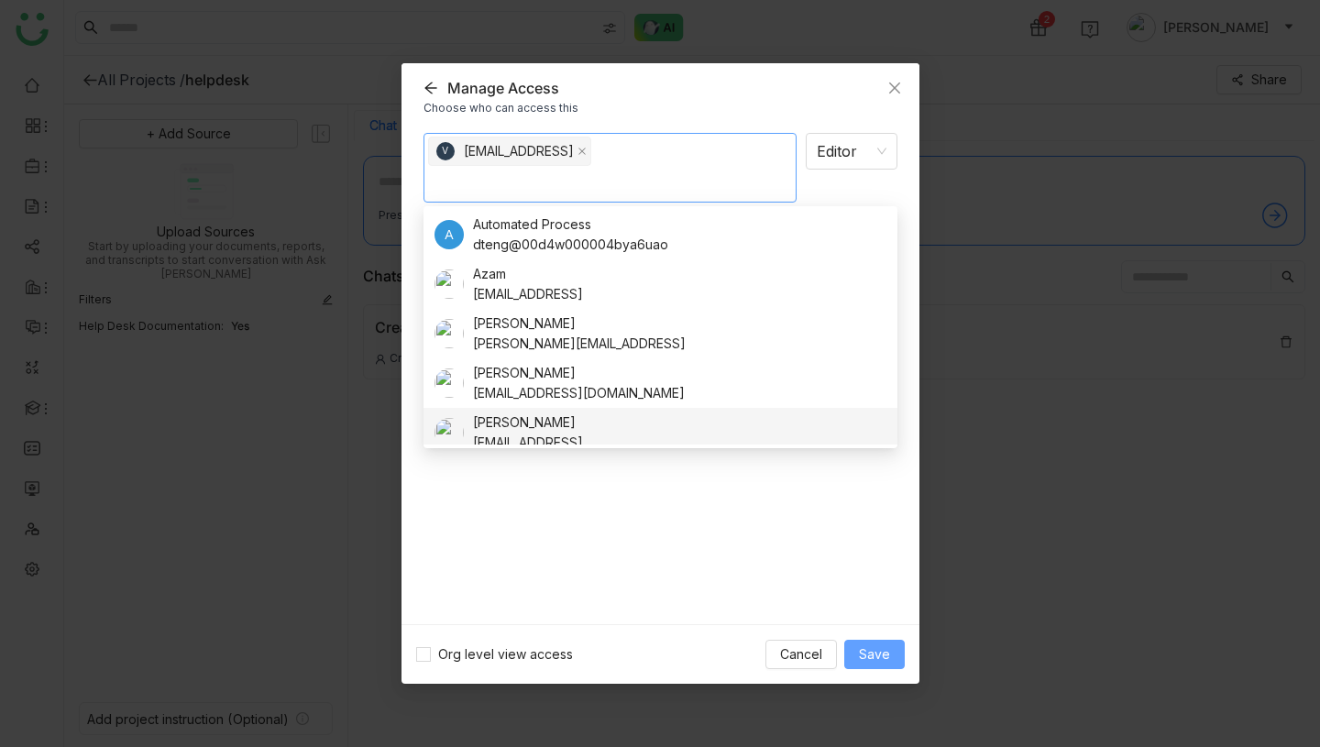
click at [878, 654] on span "Save" at bounding box center [874, 654] width 31 height 20
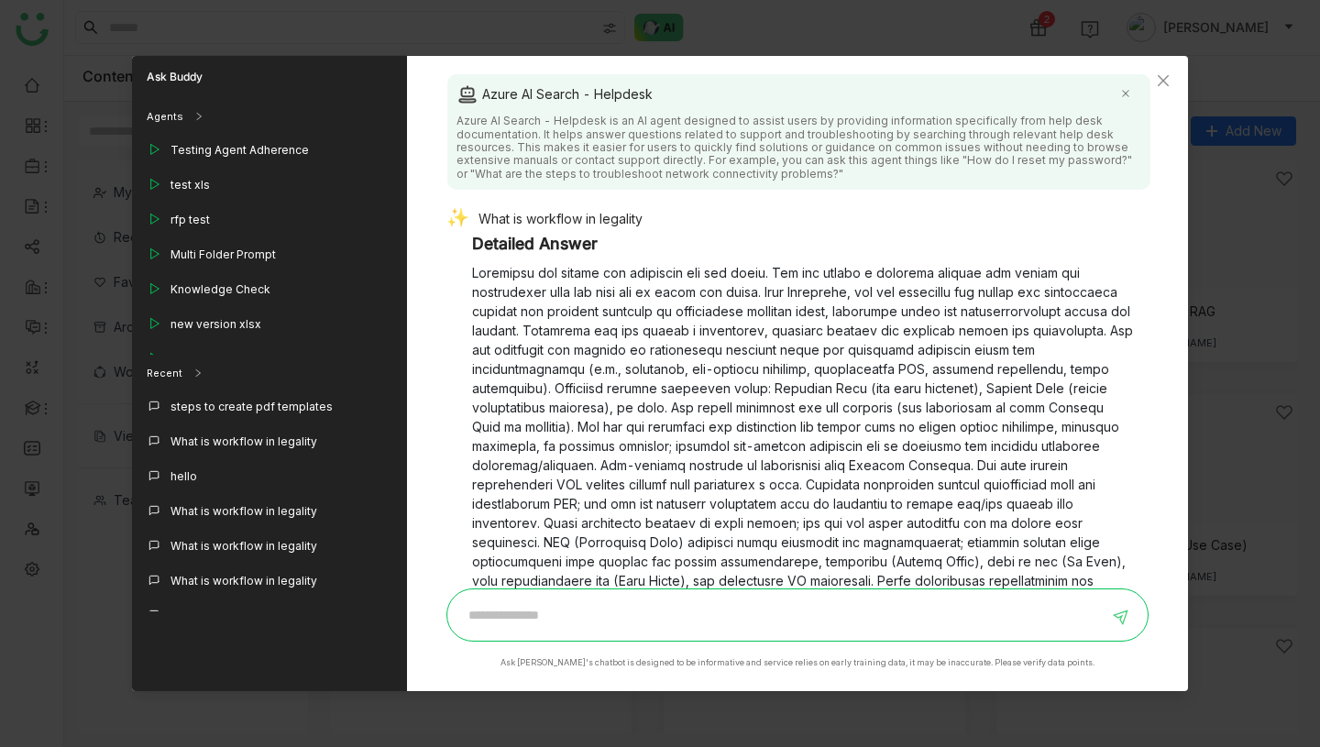
scroll to position [1060, 0]
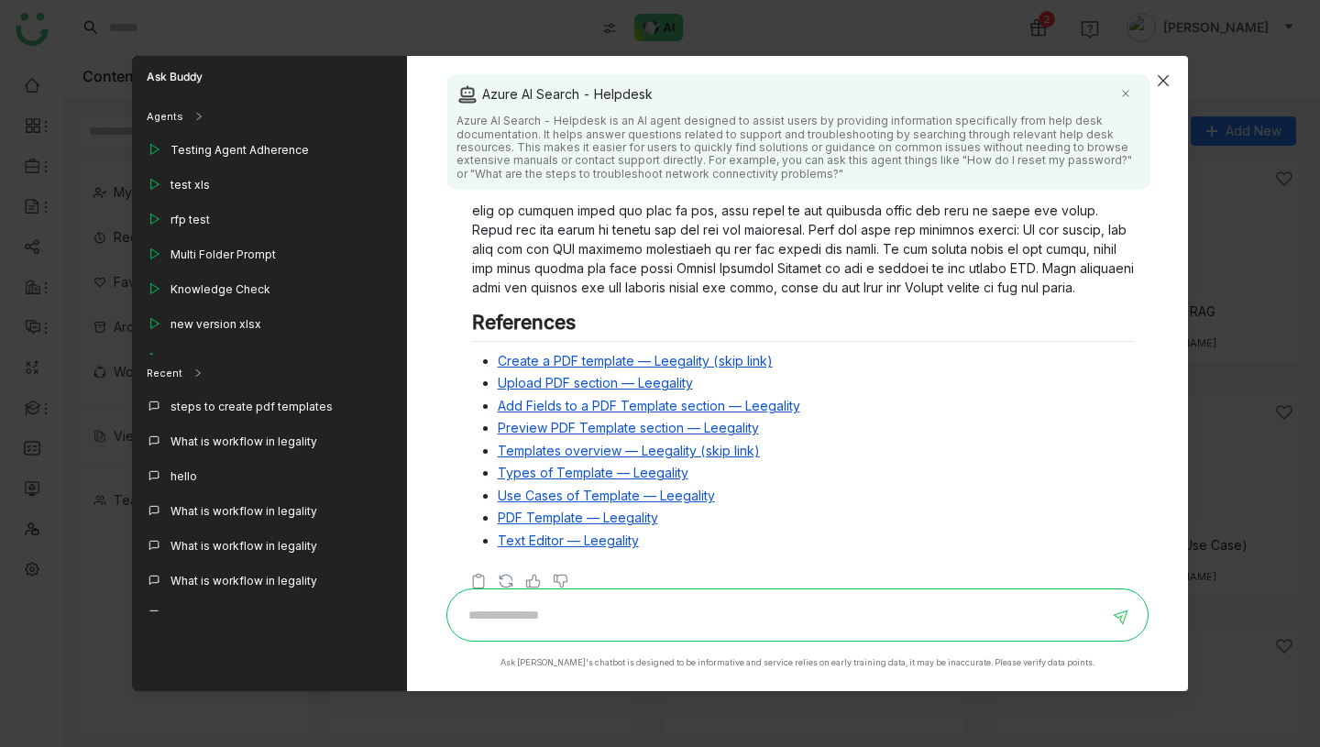
click at [1164, 74] on icon "Close" at bounding box center [1163, 80] width 15 height 15
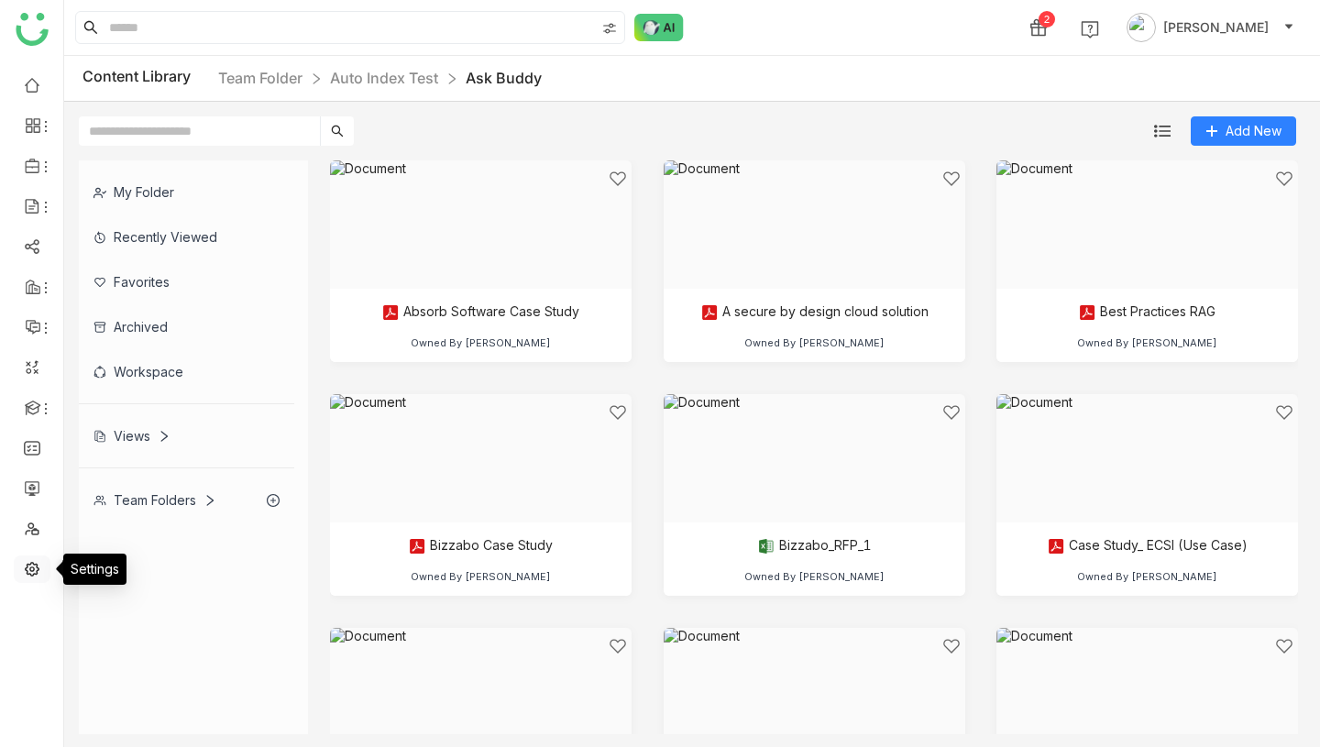
click at [30, 560] on link at bounding box center [32, 568] width 17 height 16
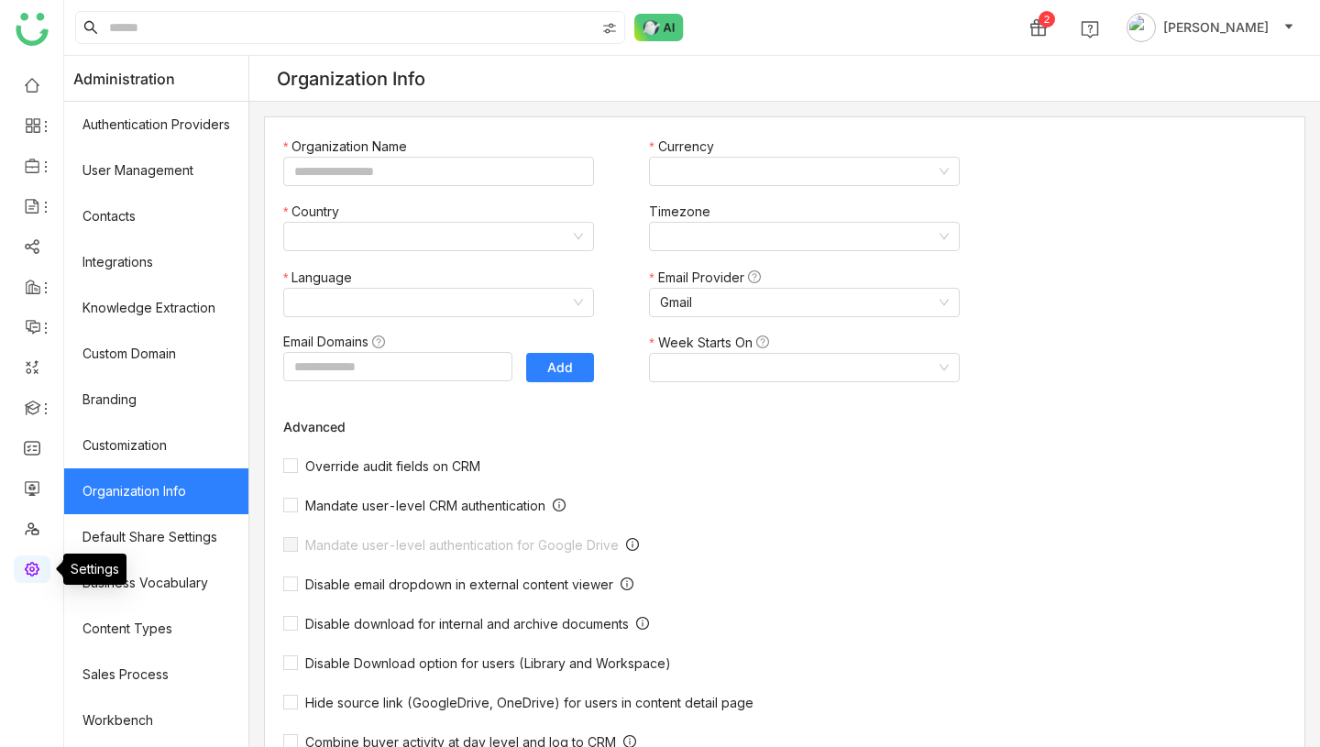
type input "*******"
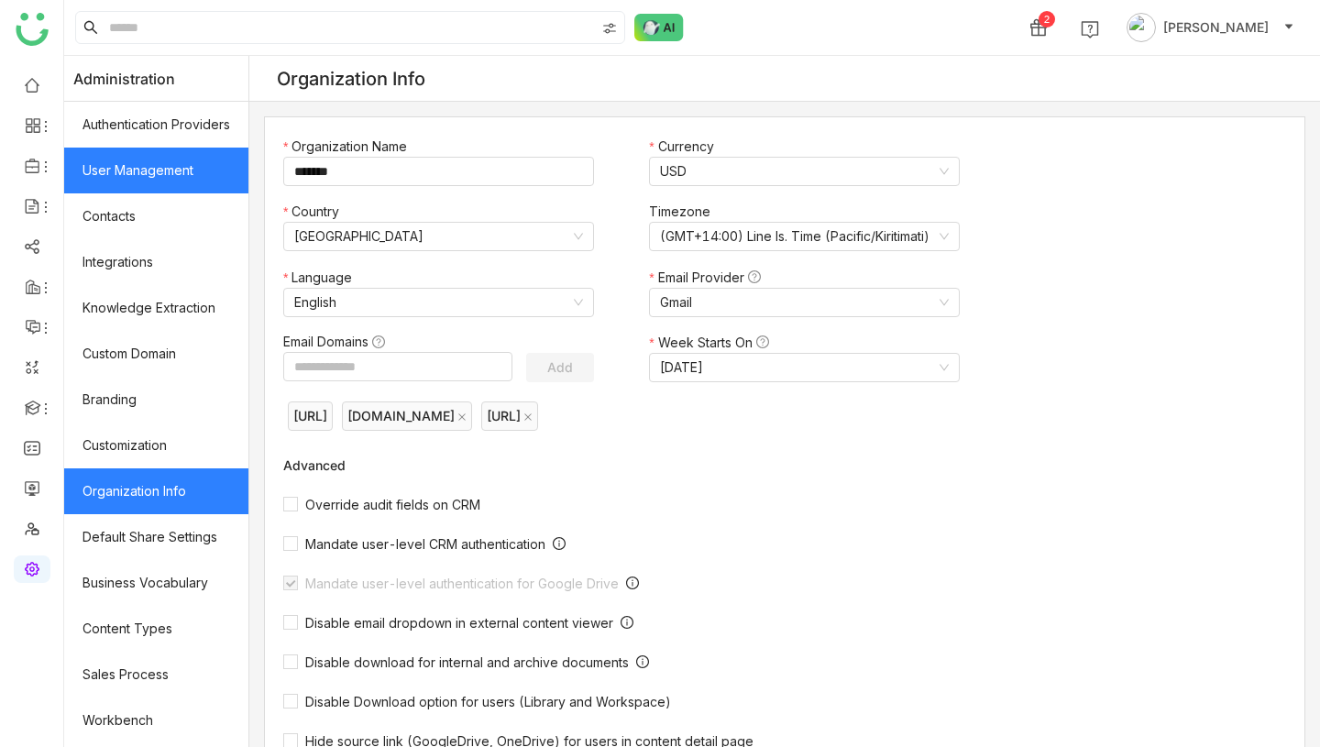
click at [163, 170] on link "User Management" at bounding box center [156, 171] width 184 height 46
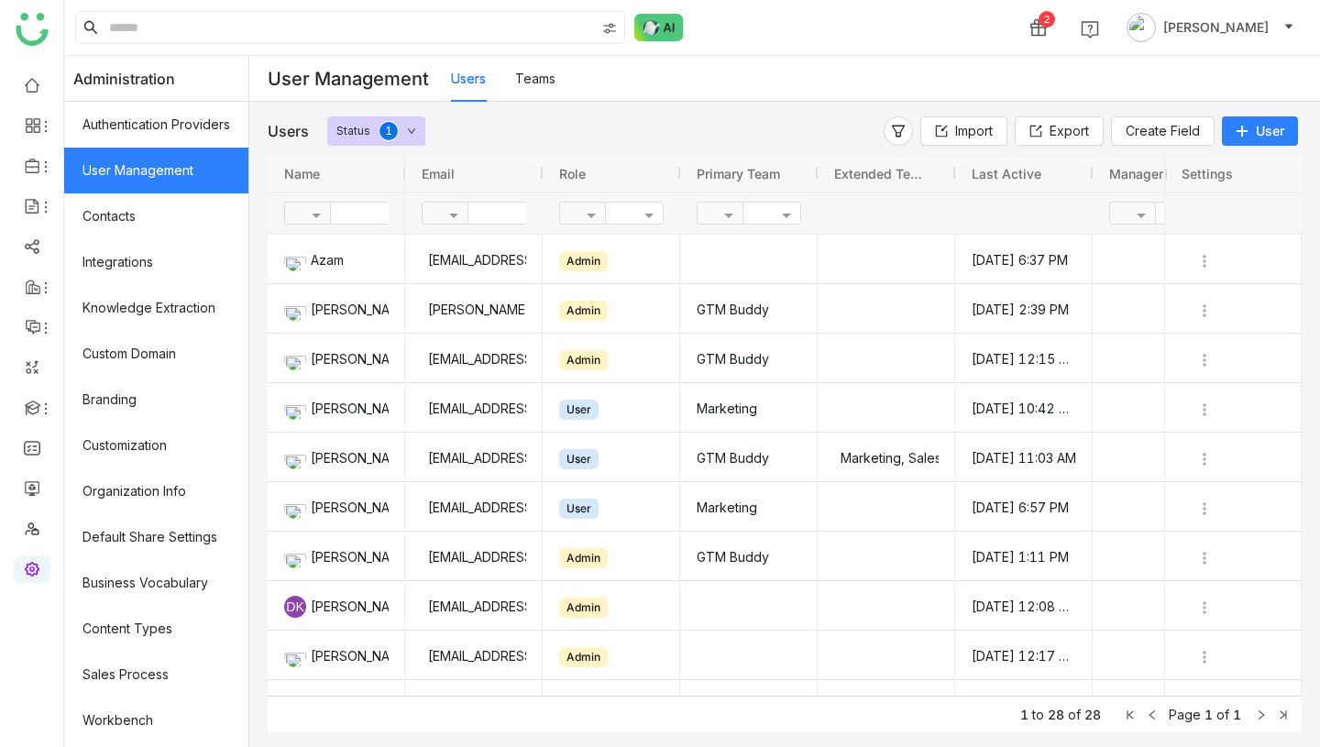
click at [1243, 131] on icon at bounding box center [1242, 131] width 13 height 13
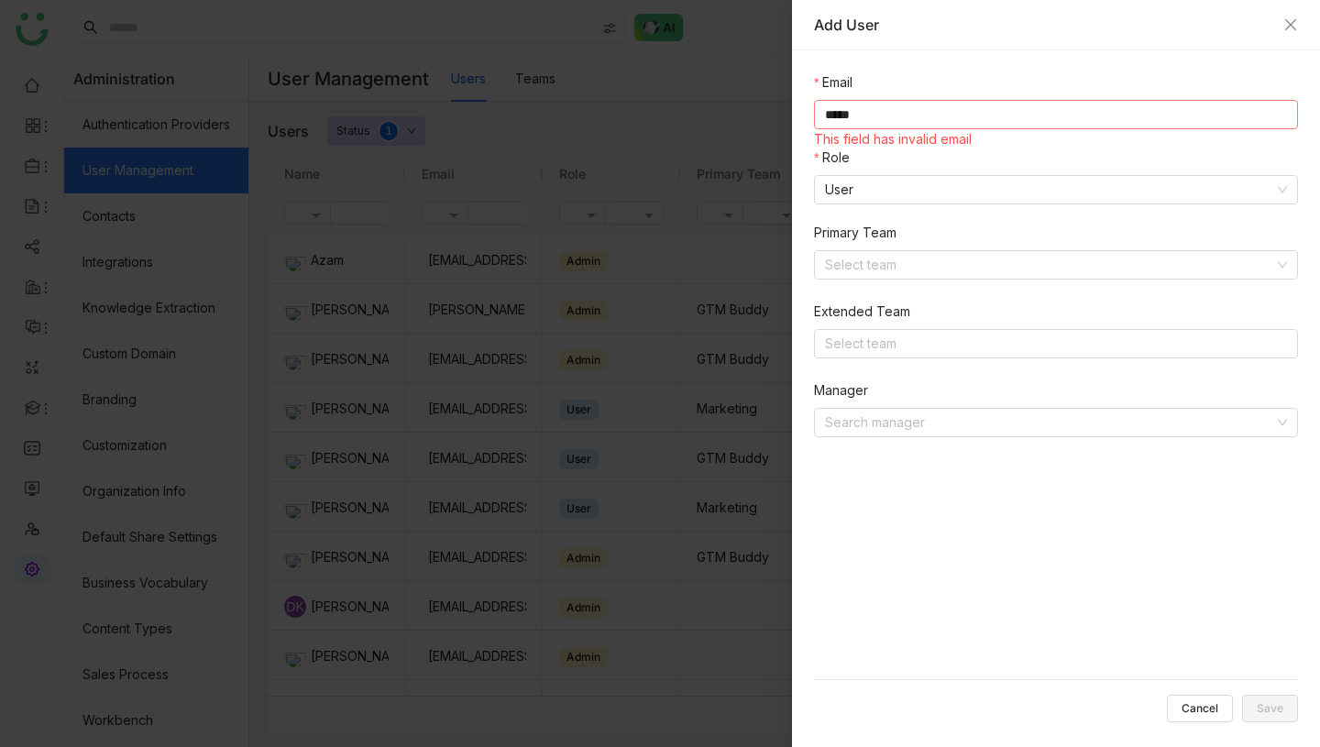
click at [868, 117] on input "*****" at bounding box center [1056, 114] width 484 height 29
paste input "**********"
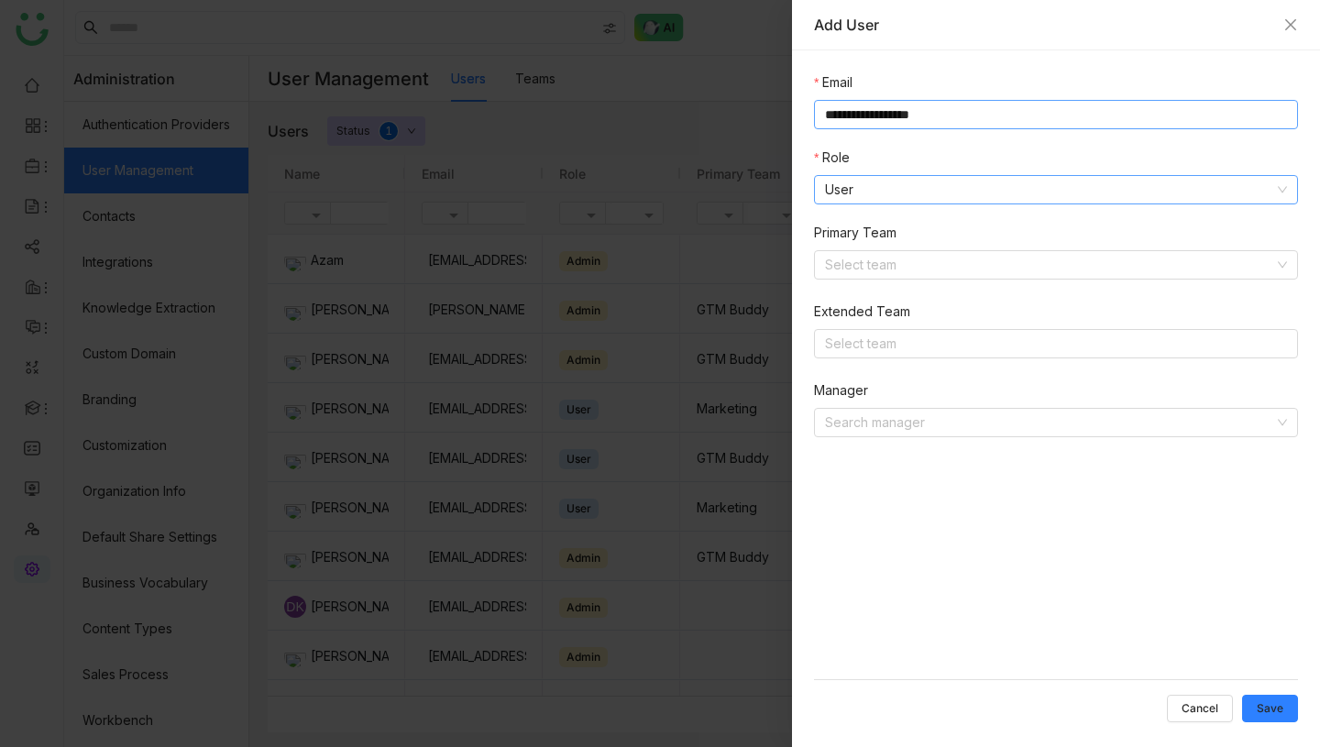
type input "**********"
click at [889, 194] on nz-select-item "User" at bounding box center [1056, 190] width 462 height 28
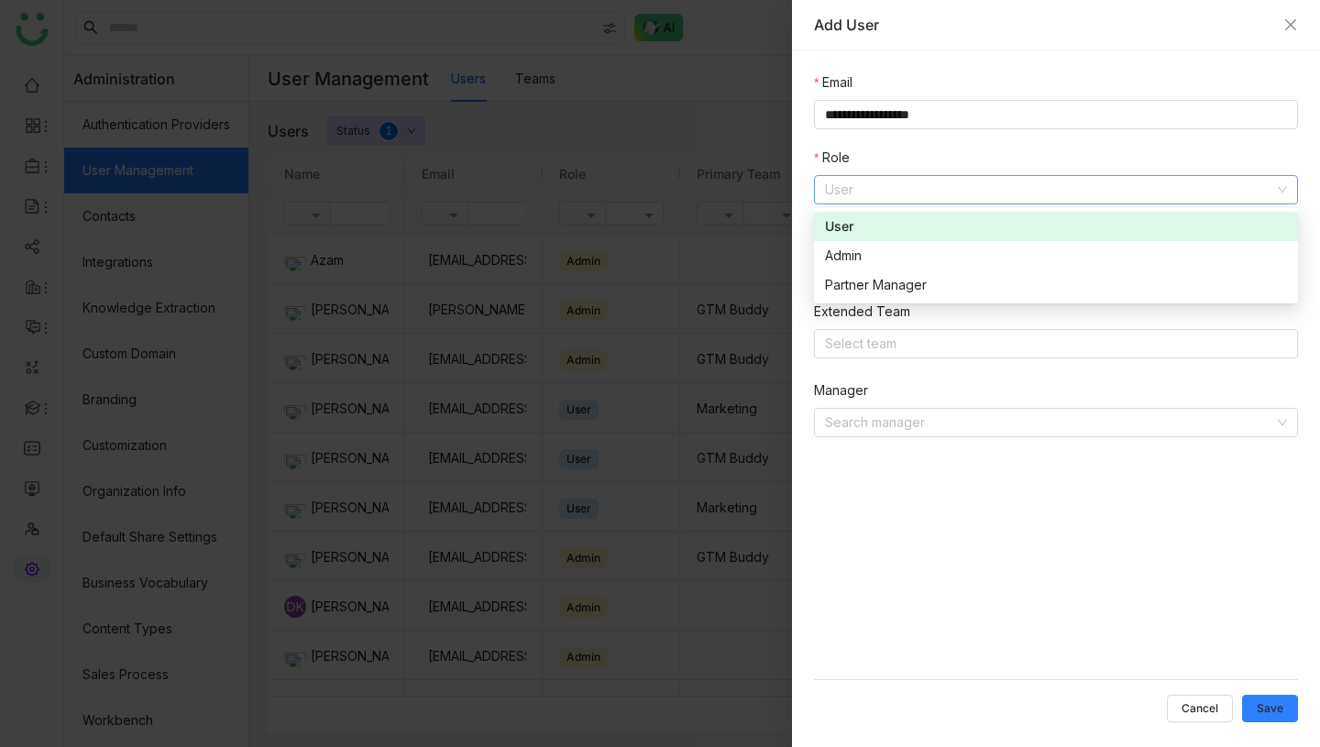
click at [875, 226] on div "User" at bounding box center [1056, 226] width 462 height 20
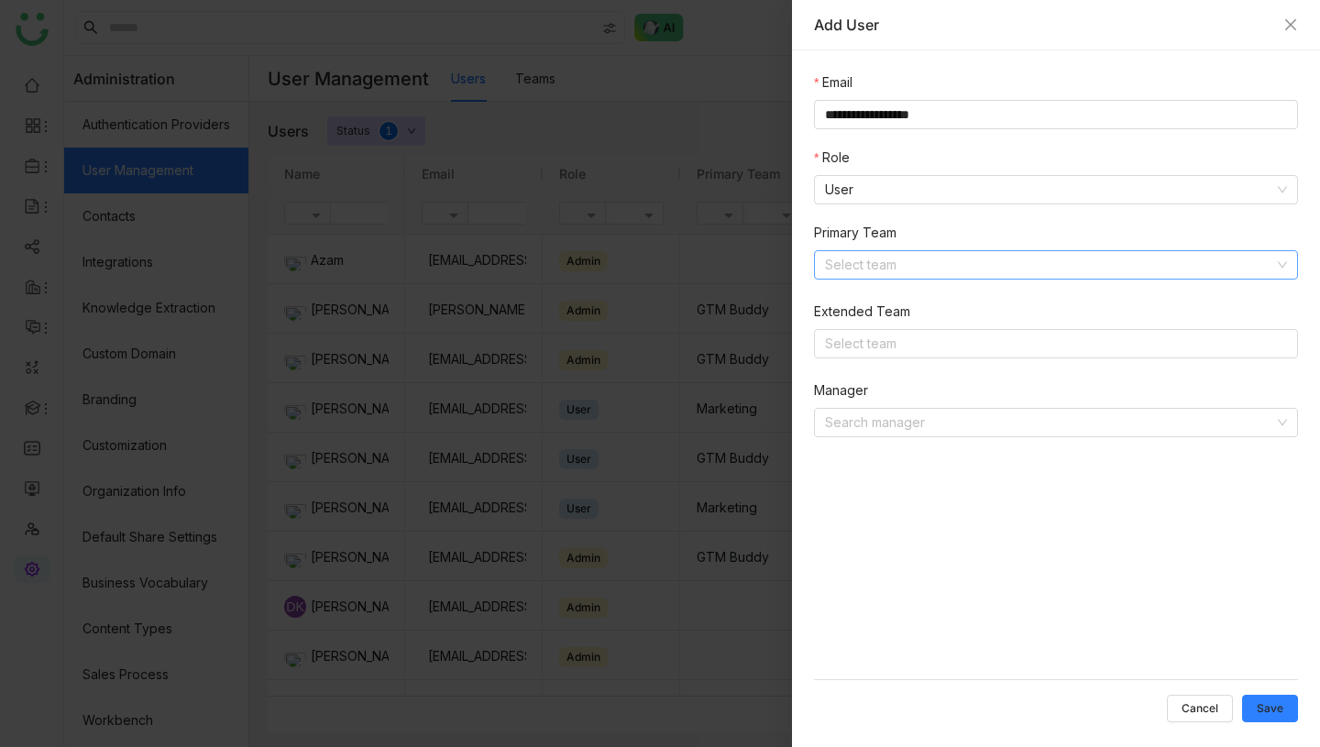
click at [870, 267] on input at bounding box center [1049, 265] width 449 height 28
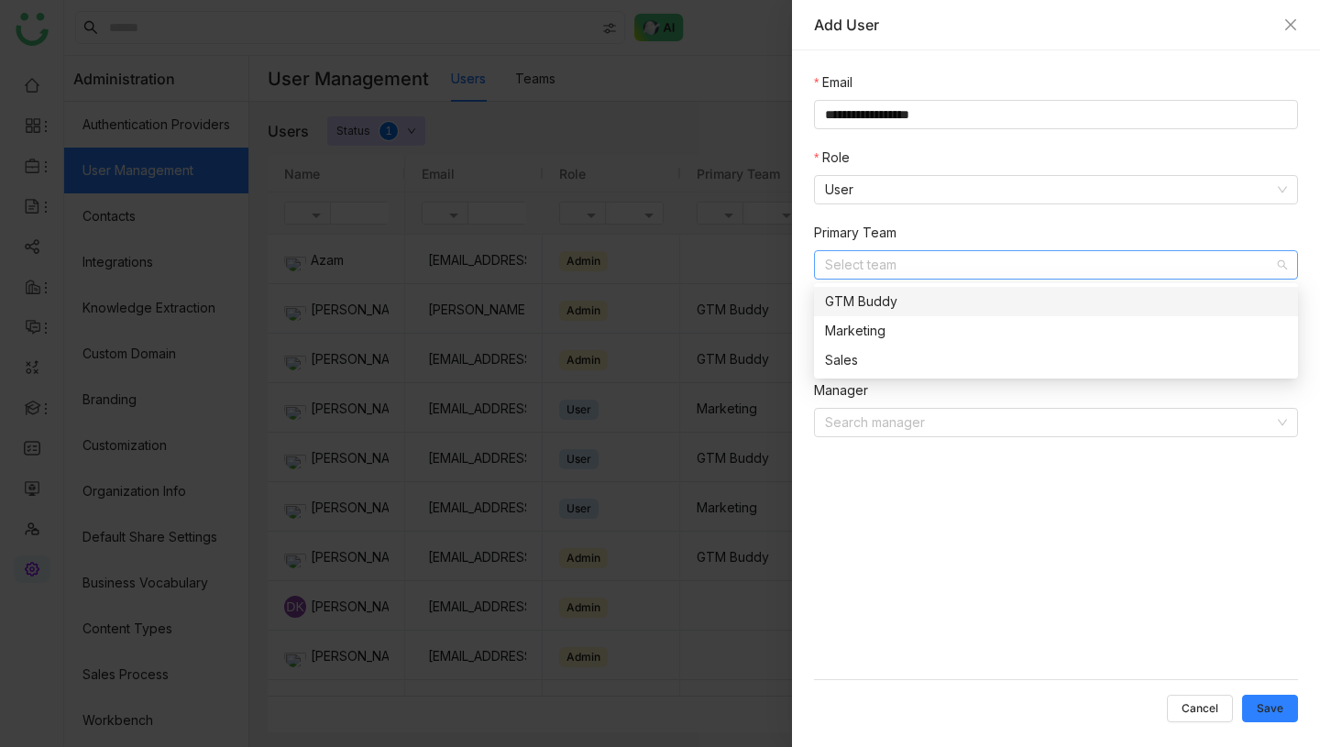
click at [868, 296] on div "GTM Buddy" at bounding box center [1056, 302] width 462 height 20
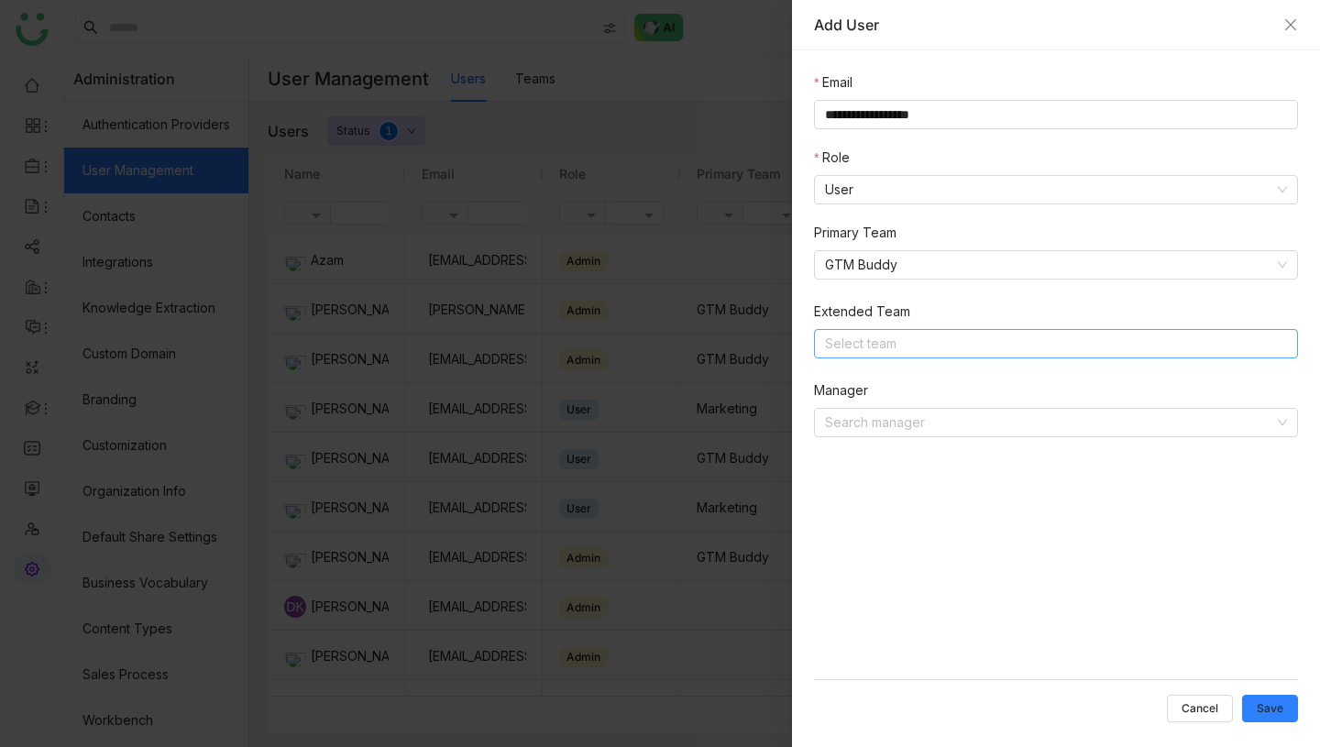
click at [875, 344] on nz-select-top-control "Select team" at bounding box center [1056, 343] width 484 height 29
click at [937, 556] on div "**********" at bounding box center [1056, 375] width 484 height 607
click at [1281, 709] on span "Save" at bounding box center [1270, 709] width 27 height 0
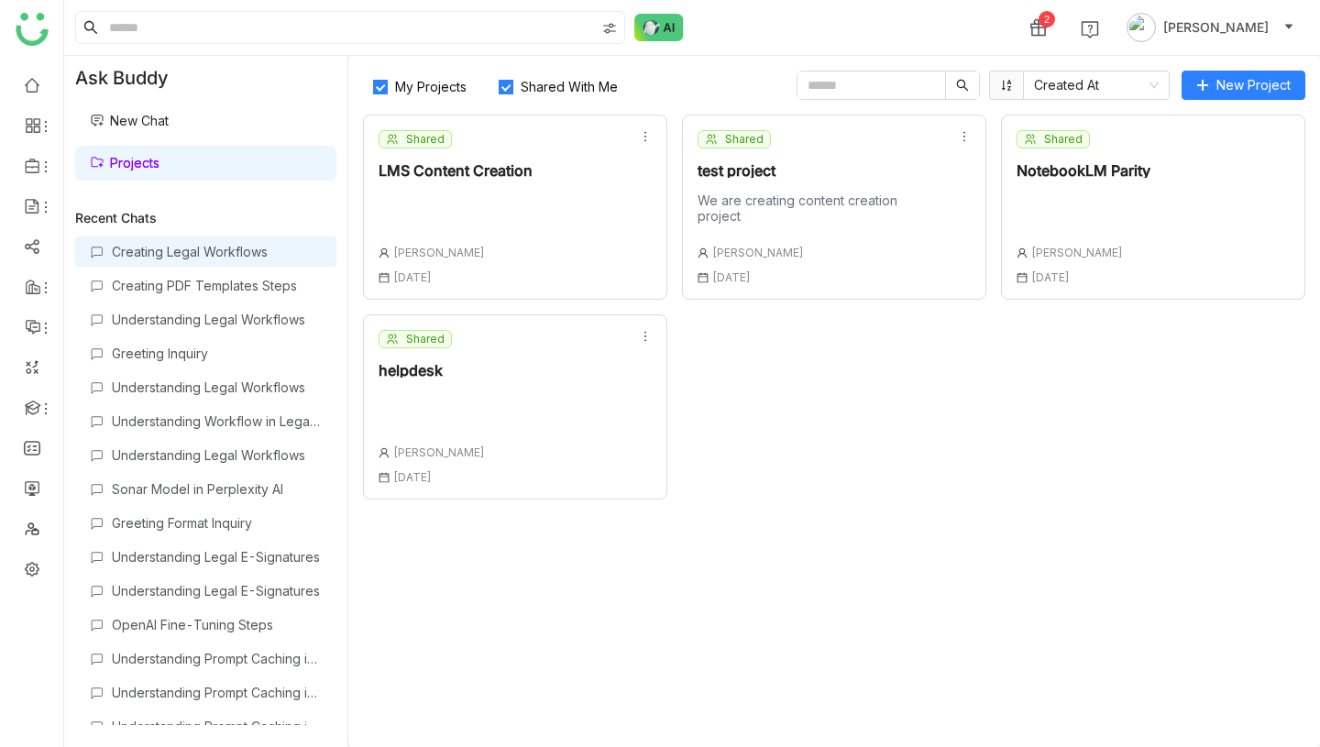
click at [209, 246] on div "Creating Legal Workflows" at bounding box center [217, 252] width 210 height 16
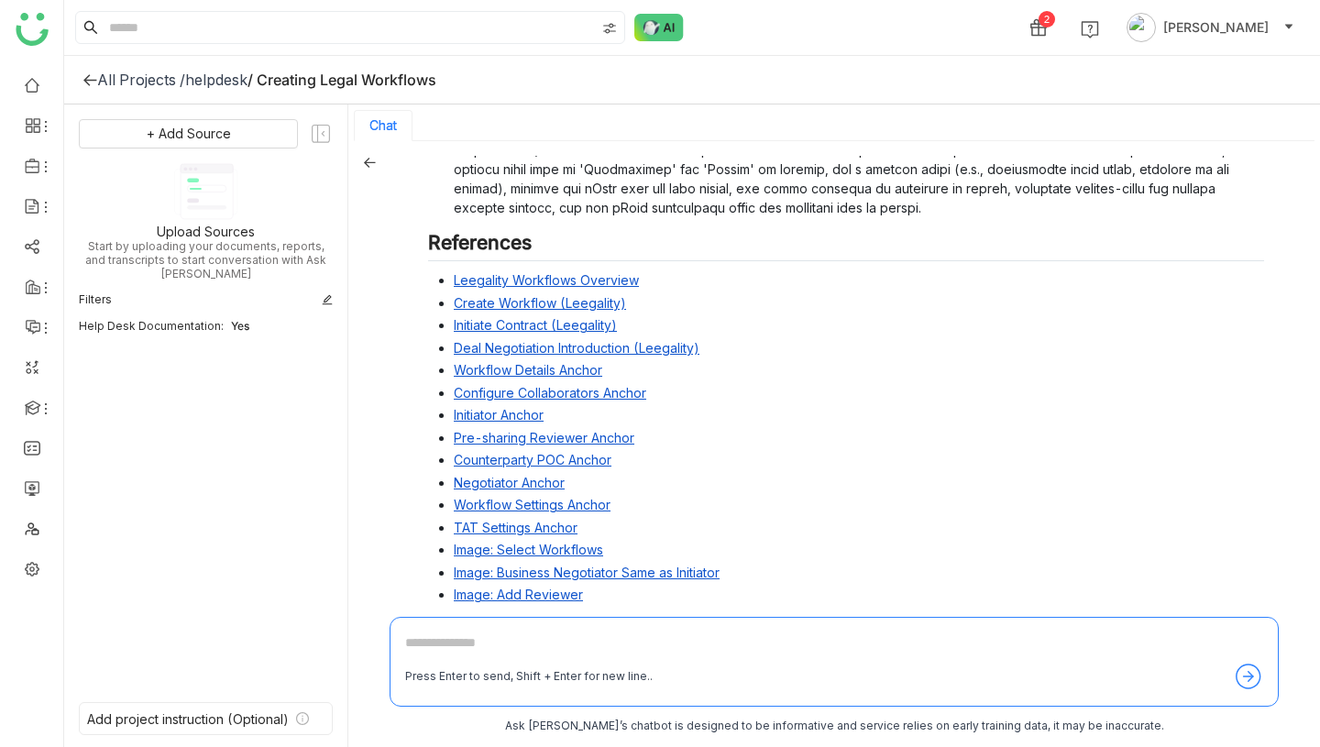
scroll to position [476, 0]
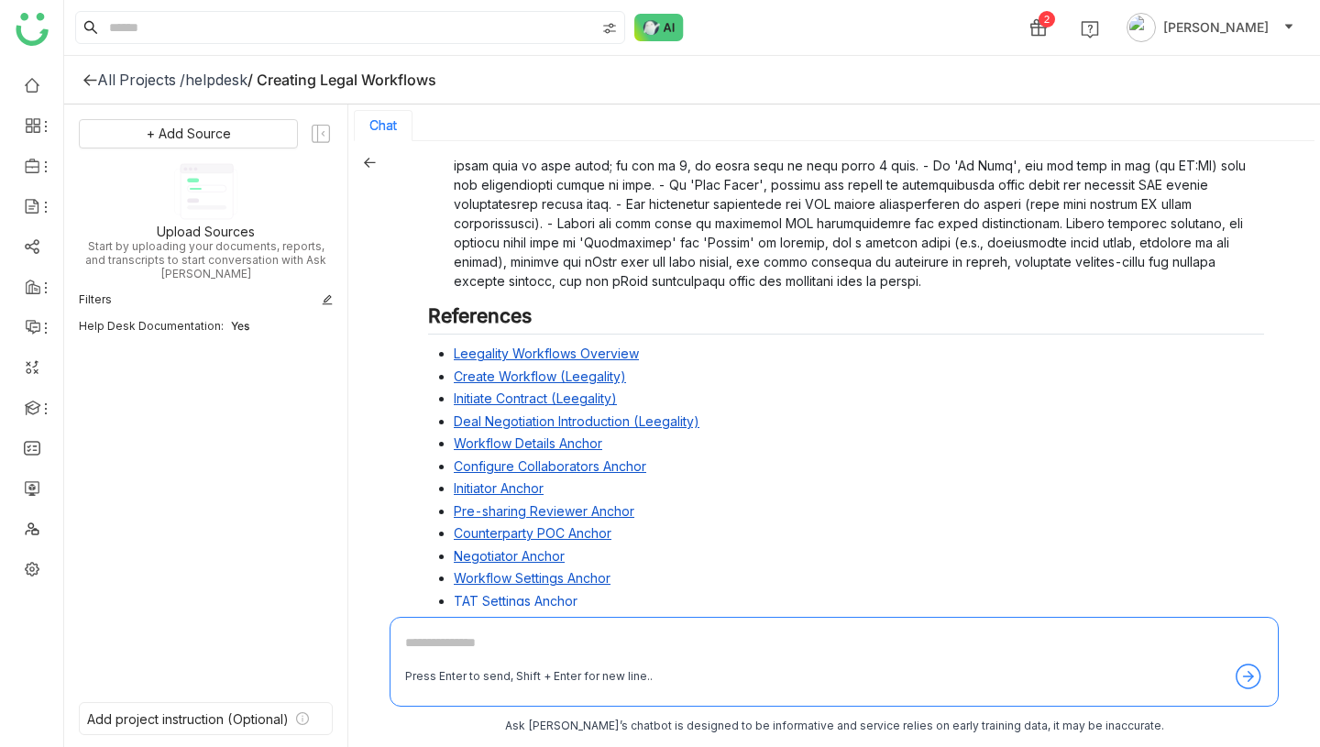
click at [235, 78] on div "helpdesk" at bounding box center [216, 80] width 62 height 18
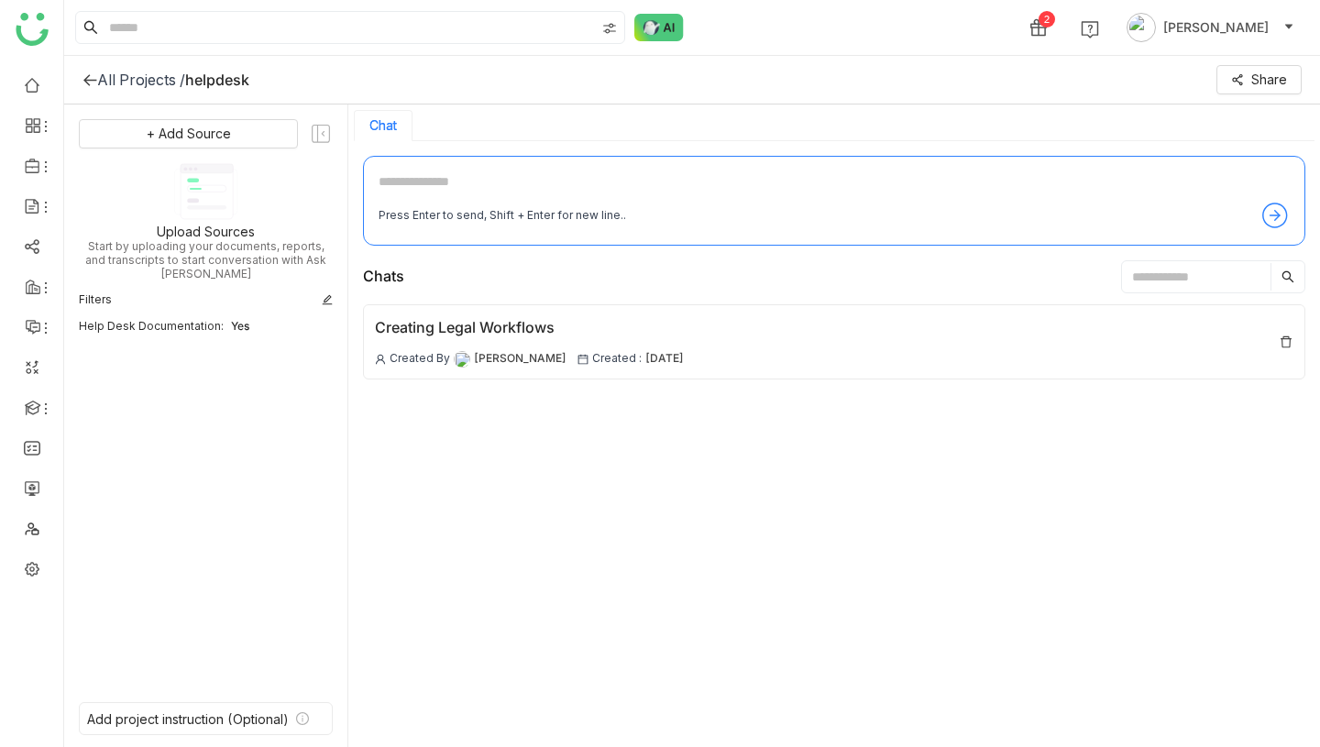
click at [157, 77] on div "All Projects /" at bounding box center [141, 80] width 88 height 18
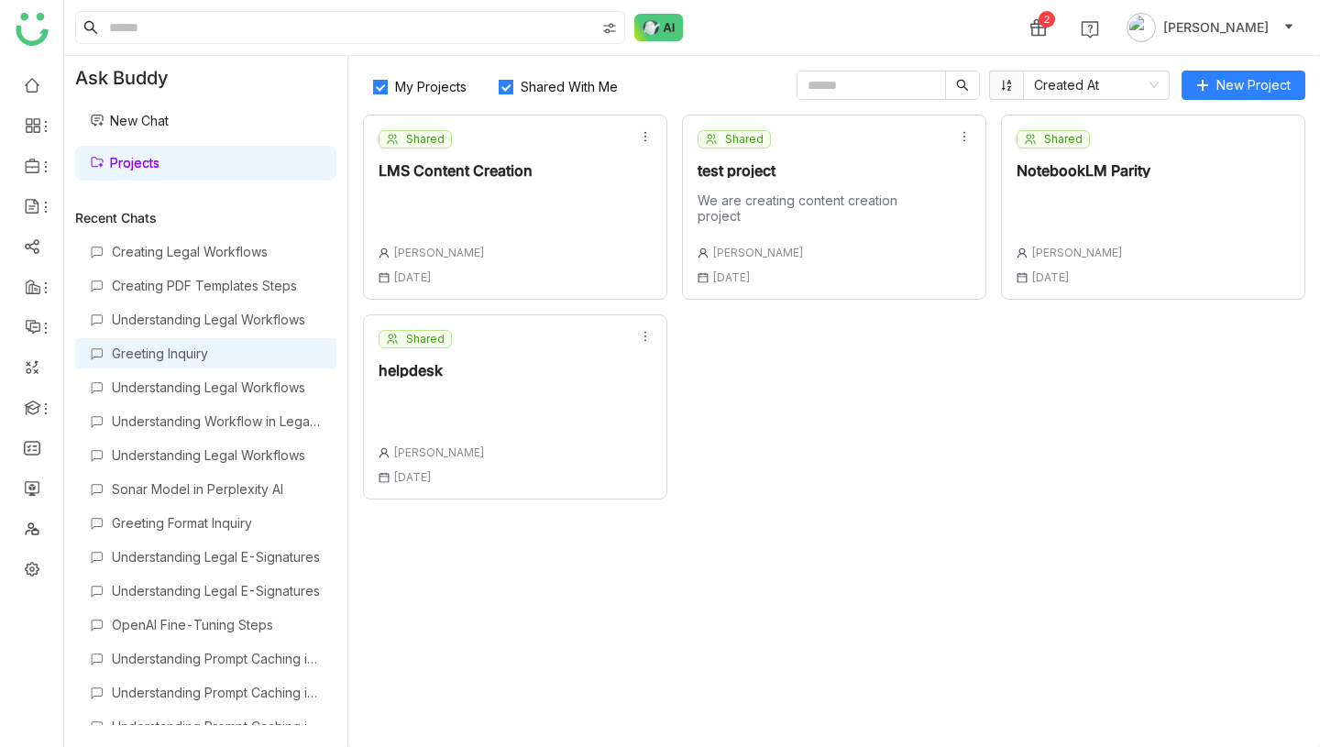
click at [219, 349] on div "Greeting Inquiry" at bounding box center [217, 354] width 210 height 16
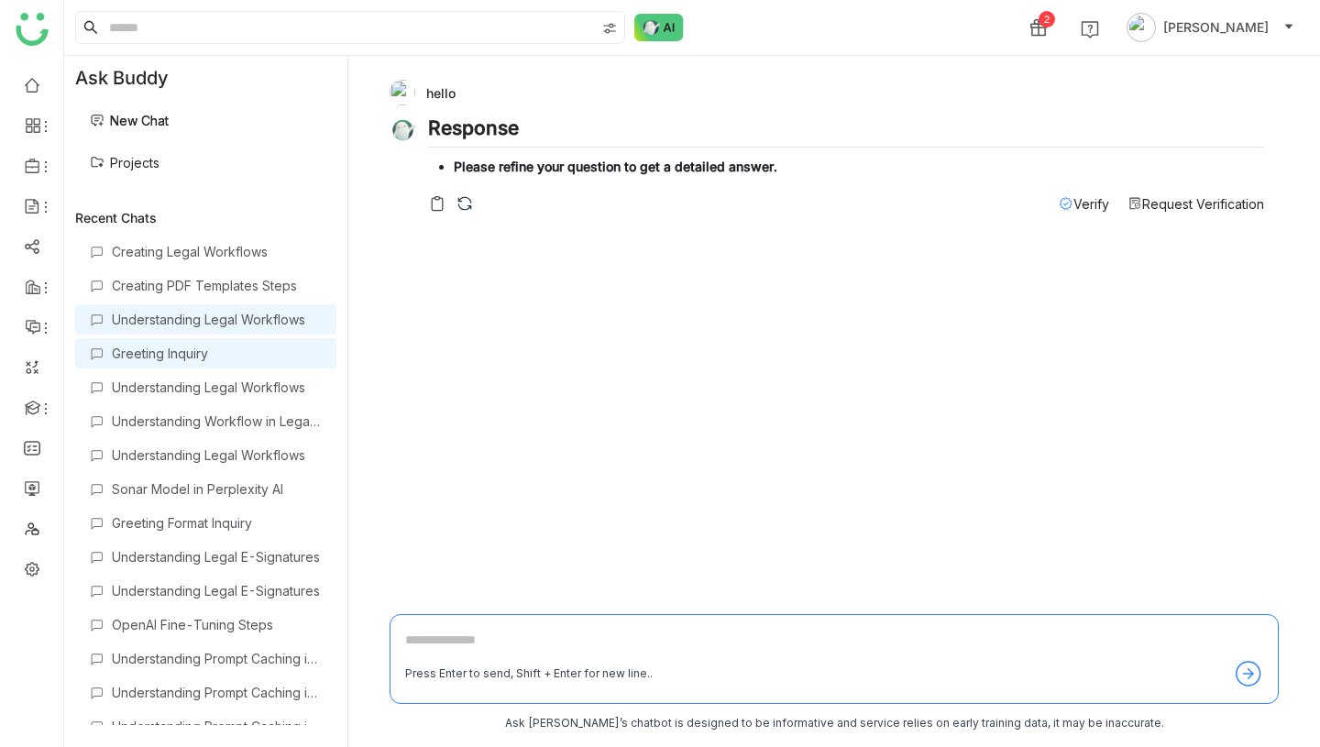
click at [205, 317] on div "Understanding Legal Workflows" at bounding box center [217, 320] width 210 height 16
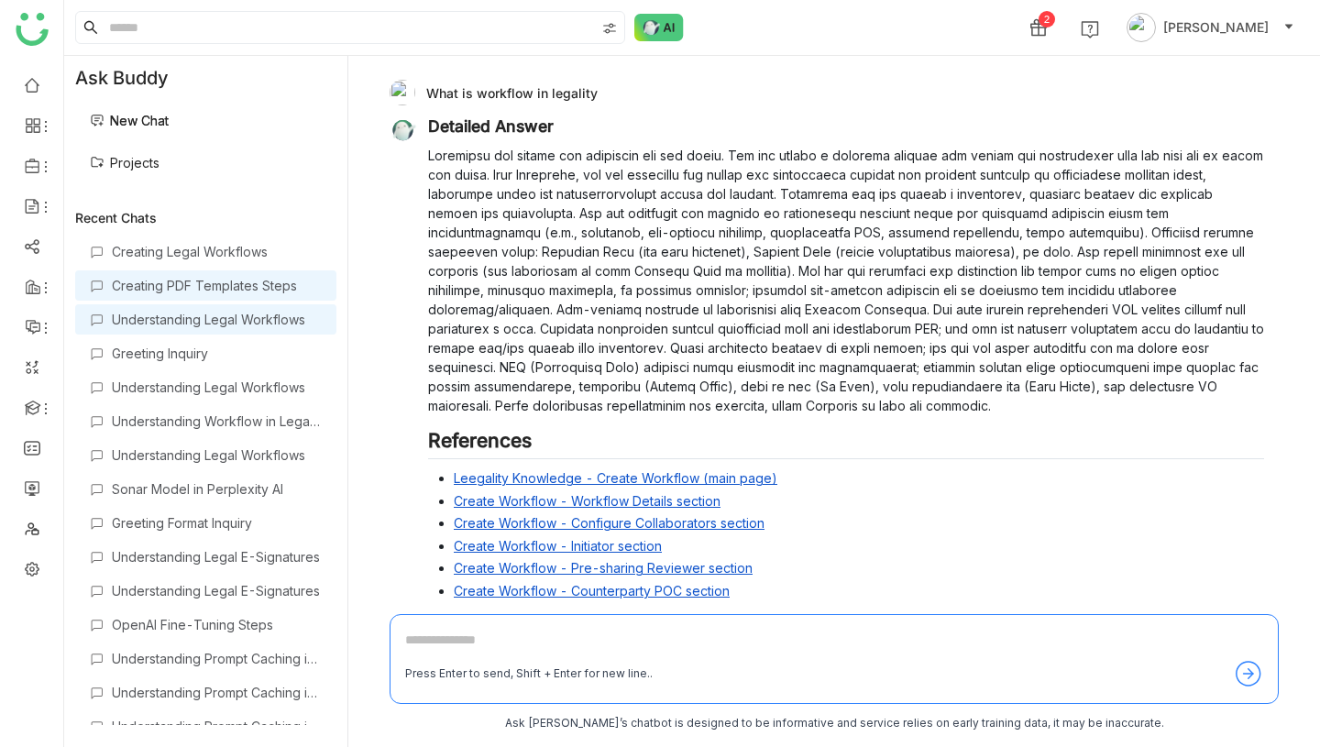
click at [228, 281] on div "Creating PDF Templates Steps" at bounding box center [217, 286] width 210 height 16
